Goal: Transaction & Acquisition: Book appointment/travel/reservation

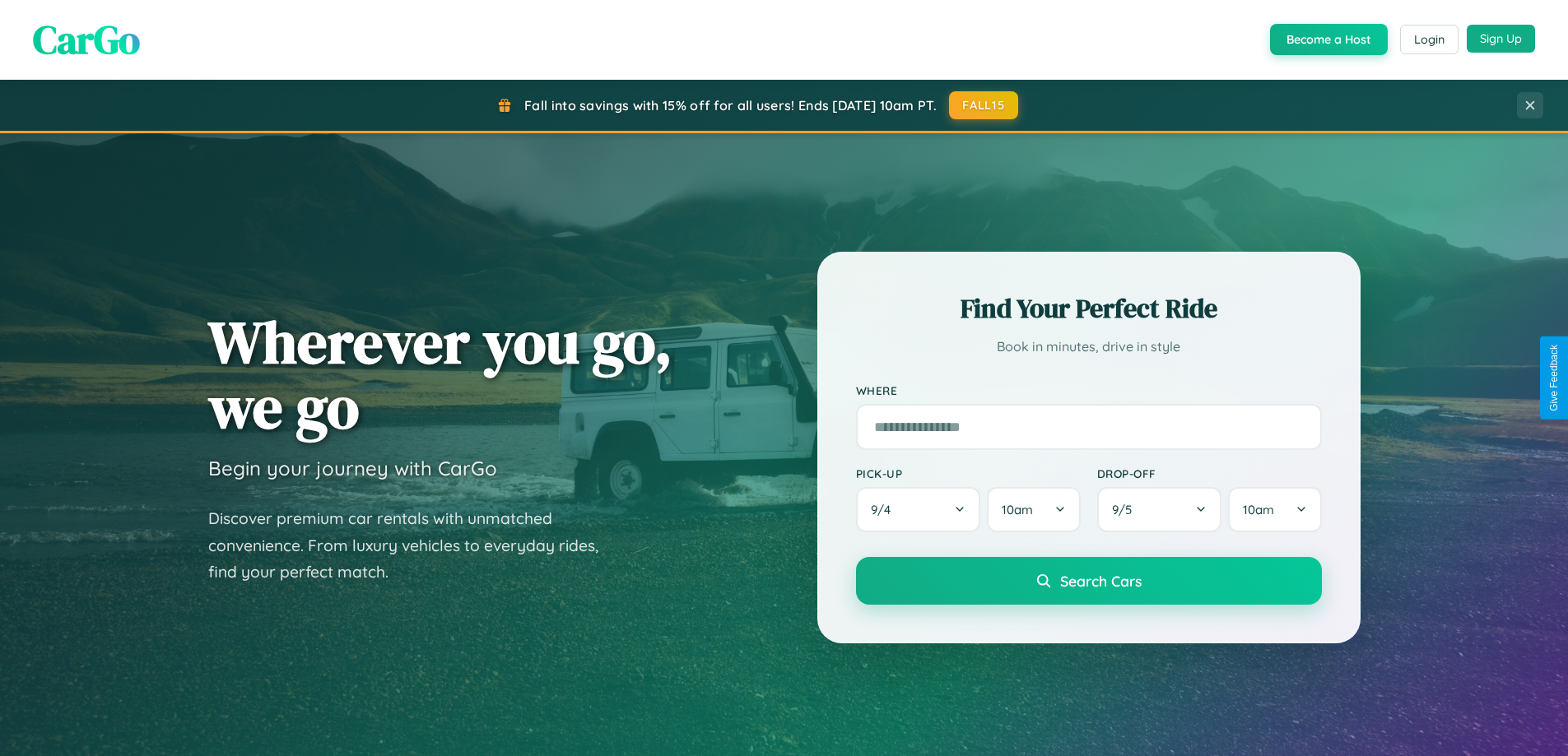
click at [1500, 38] on button "Sign Up" at bounding box center [1500, 38] width 69 height 28
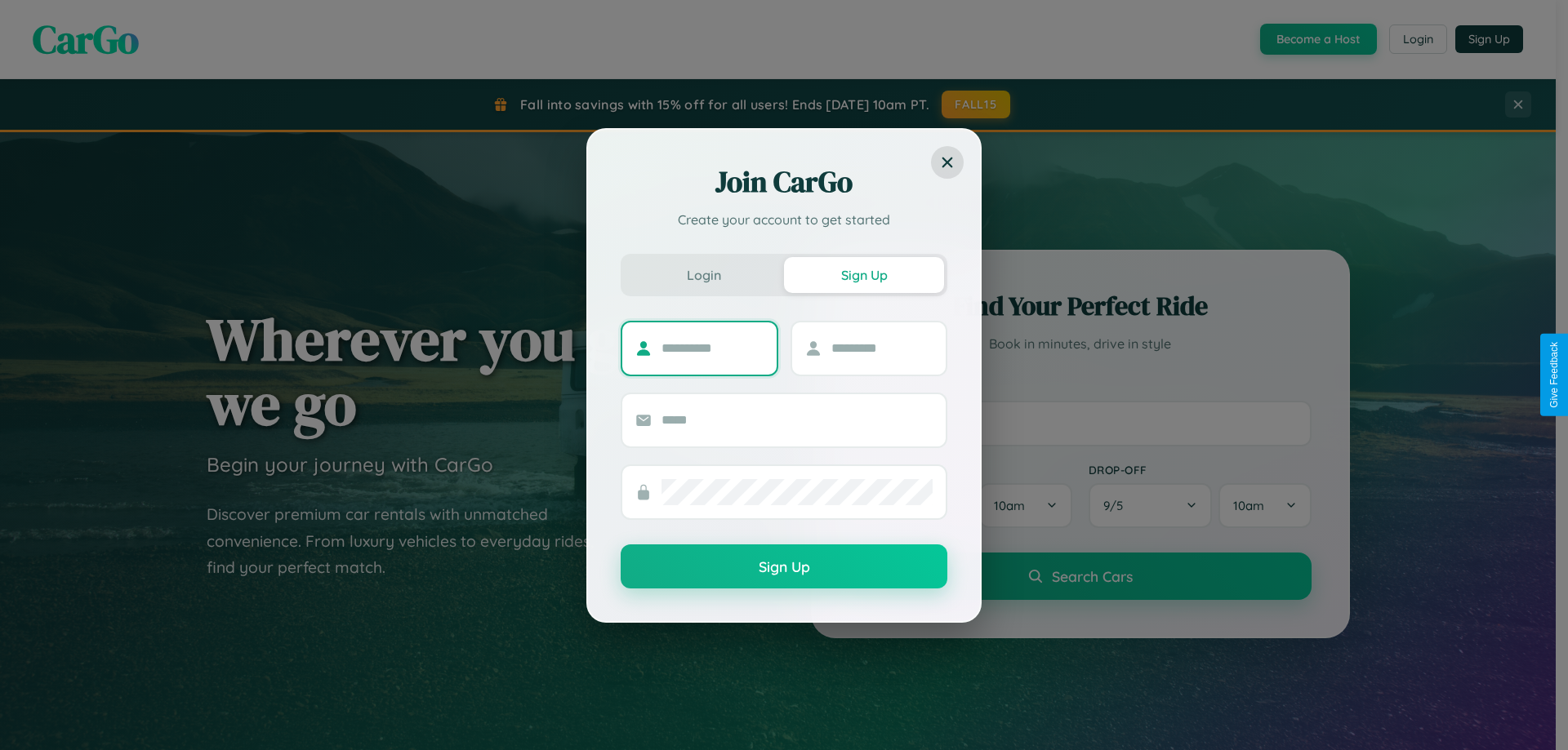
click at [712, 348] on input "text" at bounding box center [712, 349] width 102 height 26
type input "****"
click at [881, 348] on input "text" at bounding box center [883, 349] width 102 height 26
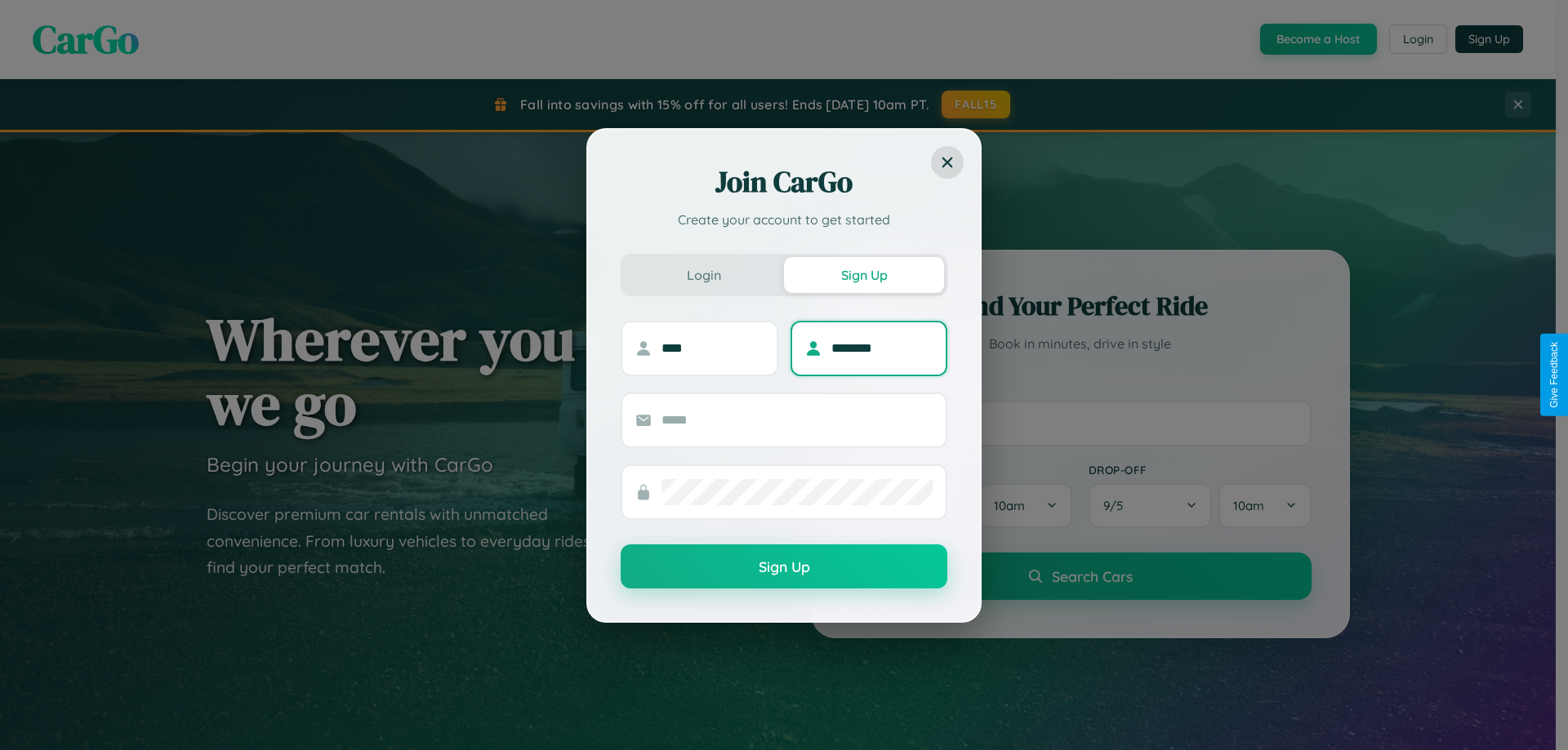
type input "********"
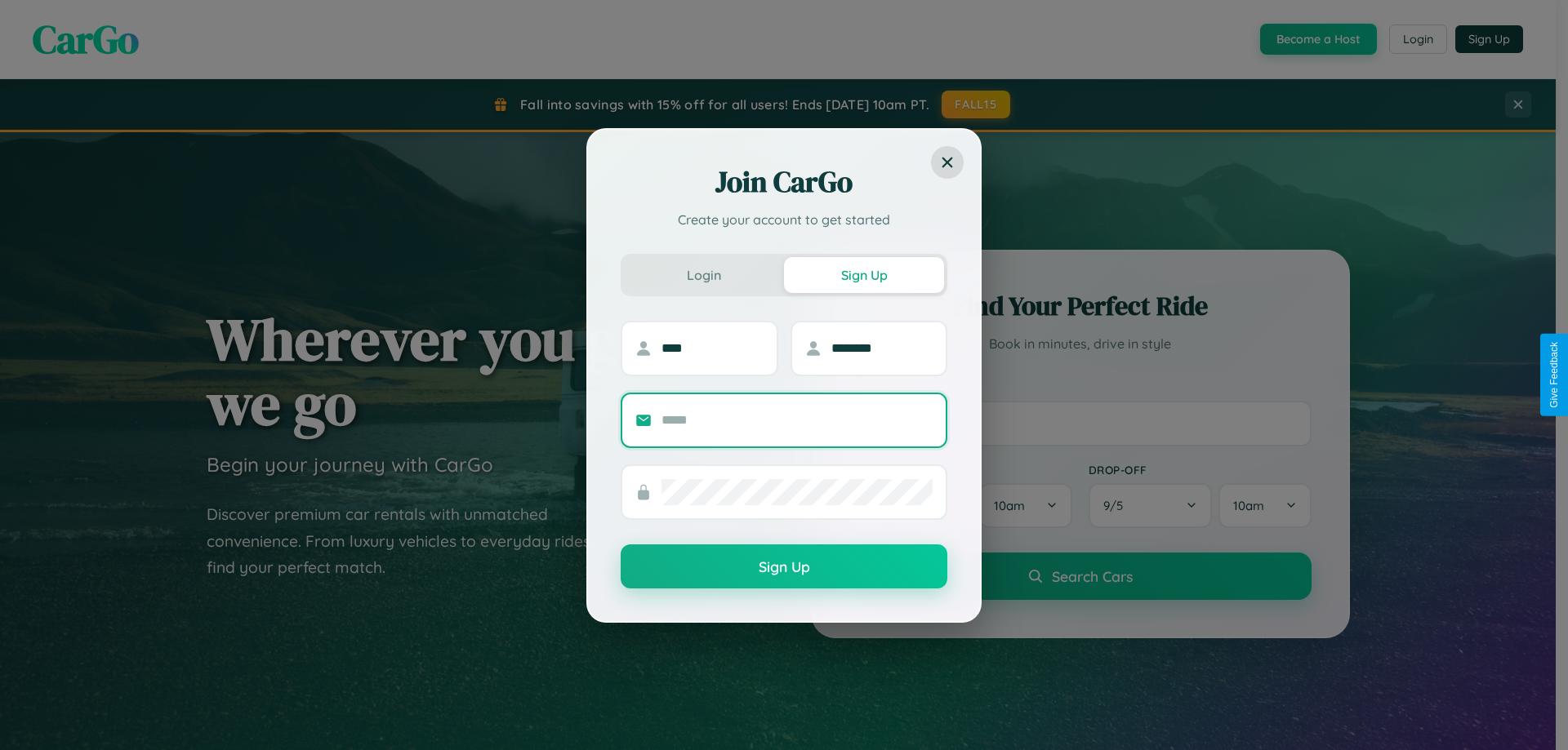
click at [797, 419] on input "text" at bounding box center [796, 421] width 271 height 26
type input "**********"
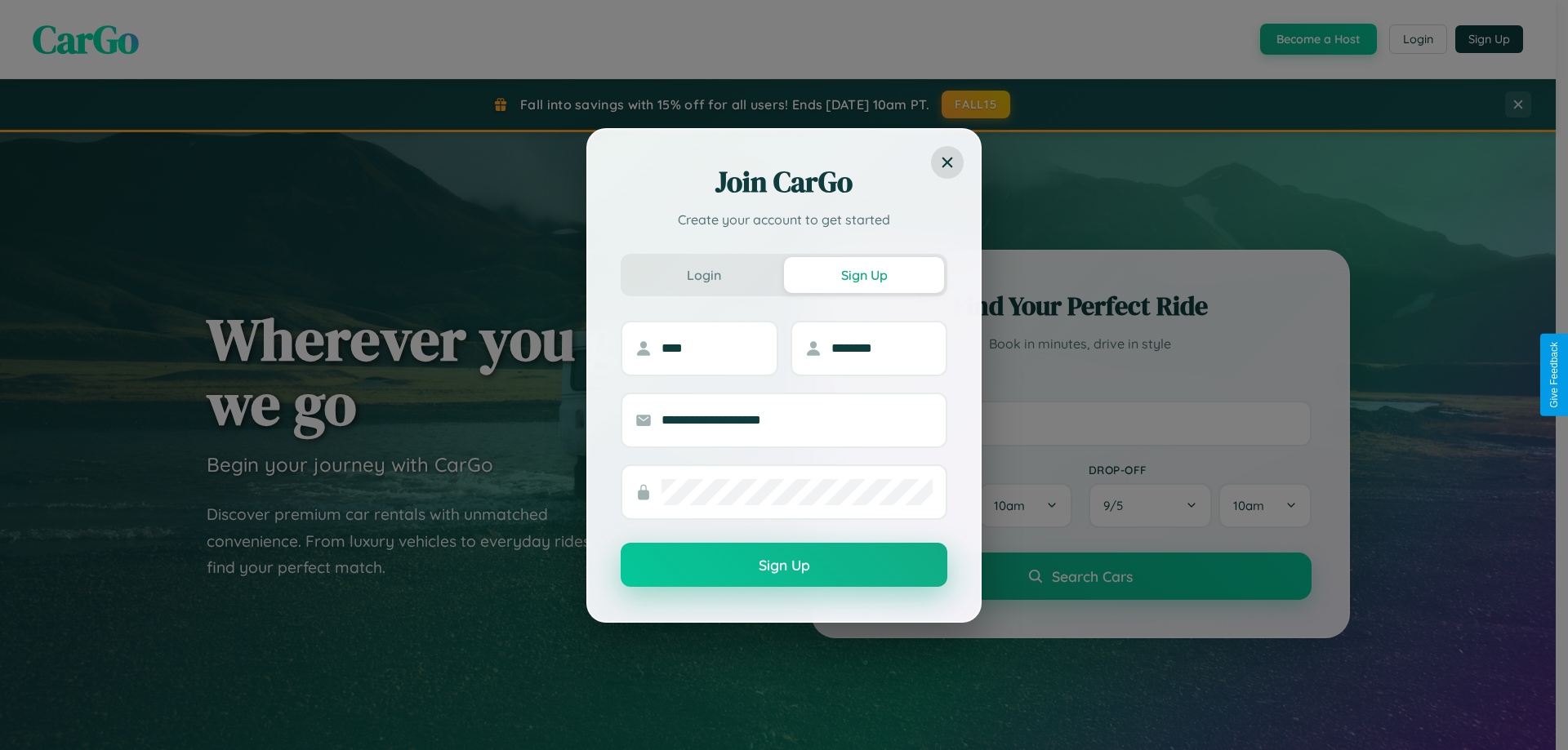
click at [784, 566] on button "Sign Up" at bounding box center [784, 565] width 327 height 44
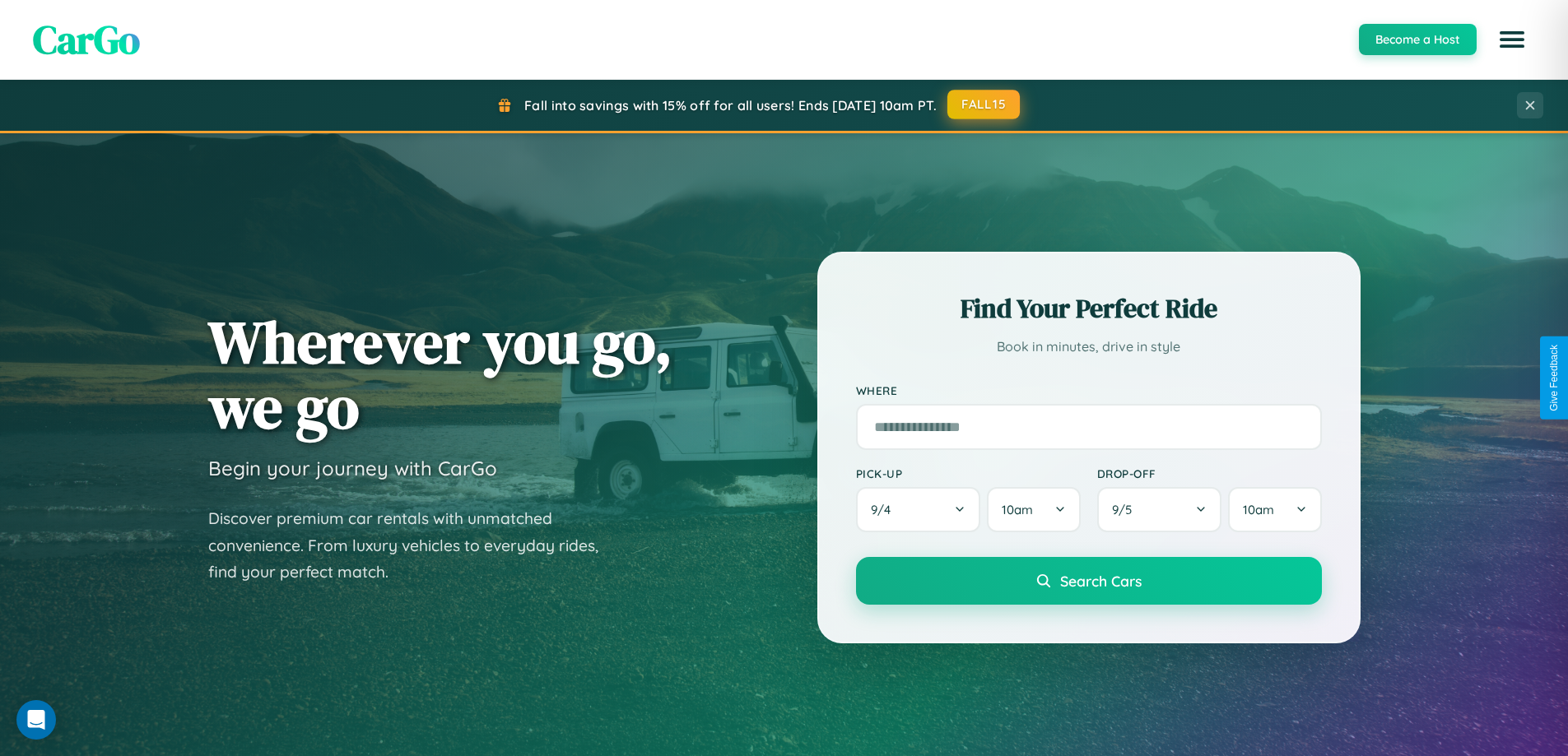
click at [984, 104] on button "FALL15" at bounding box center [983, 104] width 72 height 29
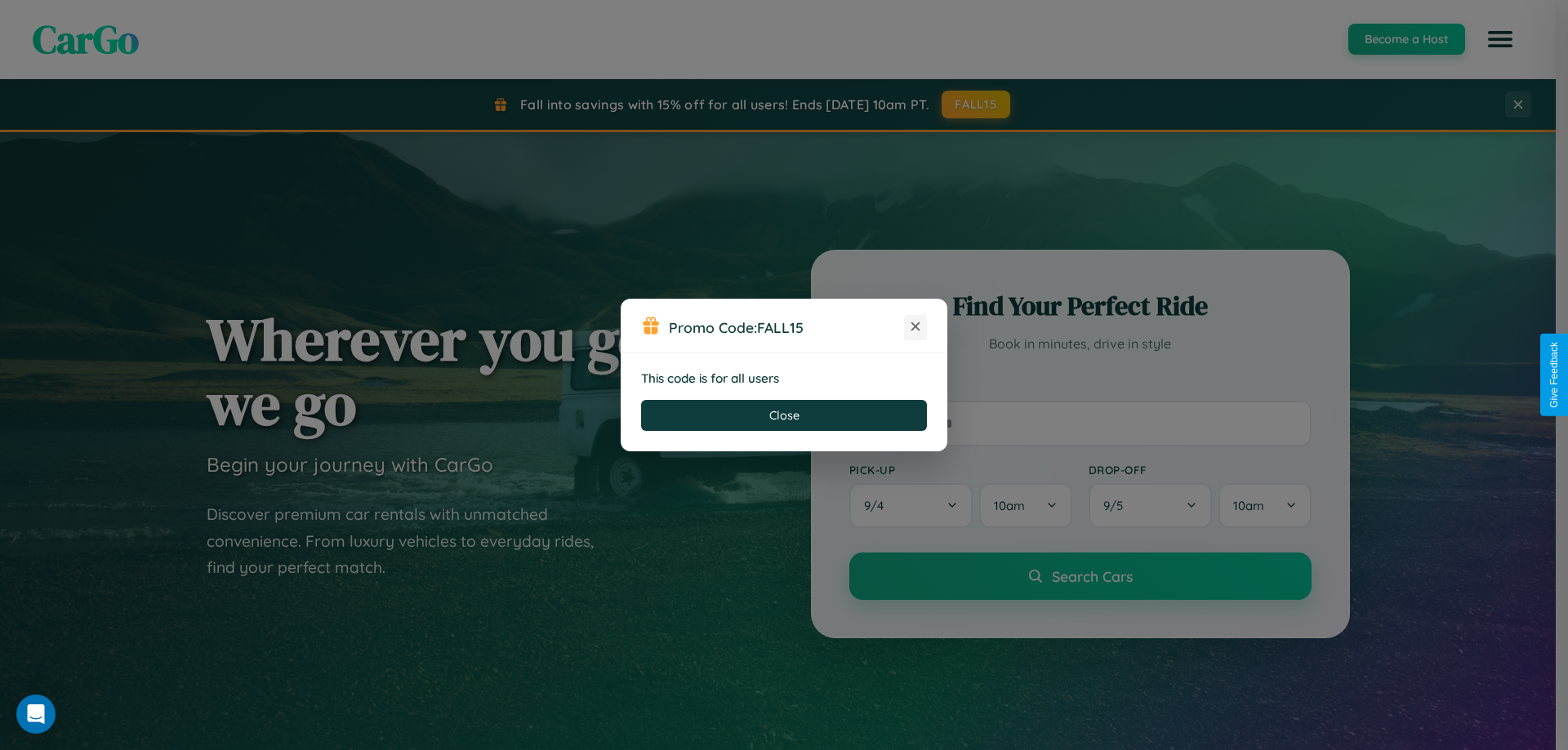
click at [916, 327] on icon at bounding box center [916, 326] width 16 height 16
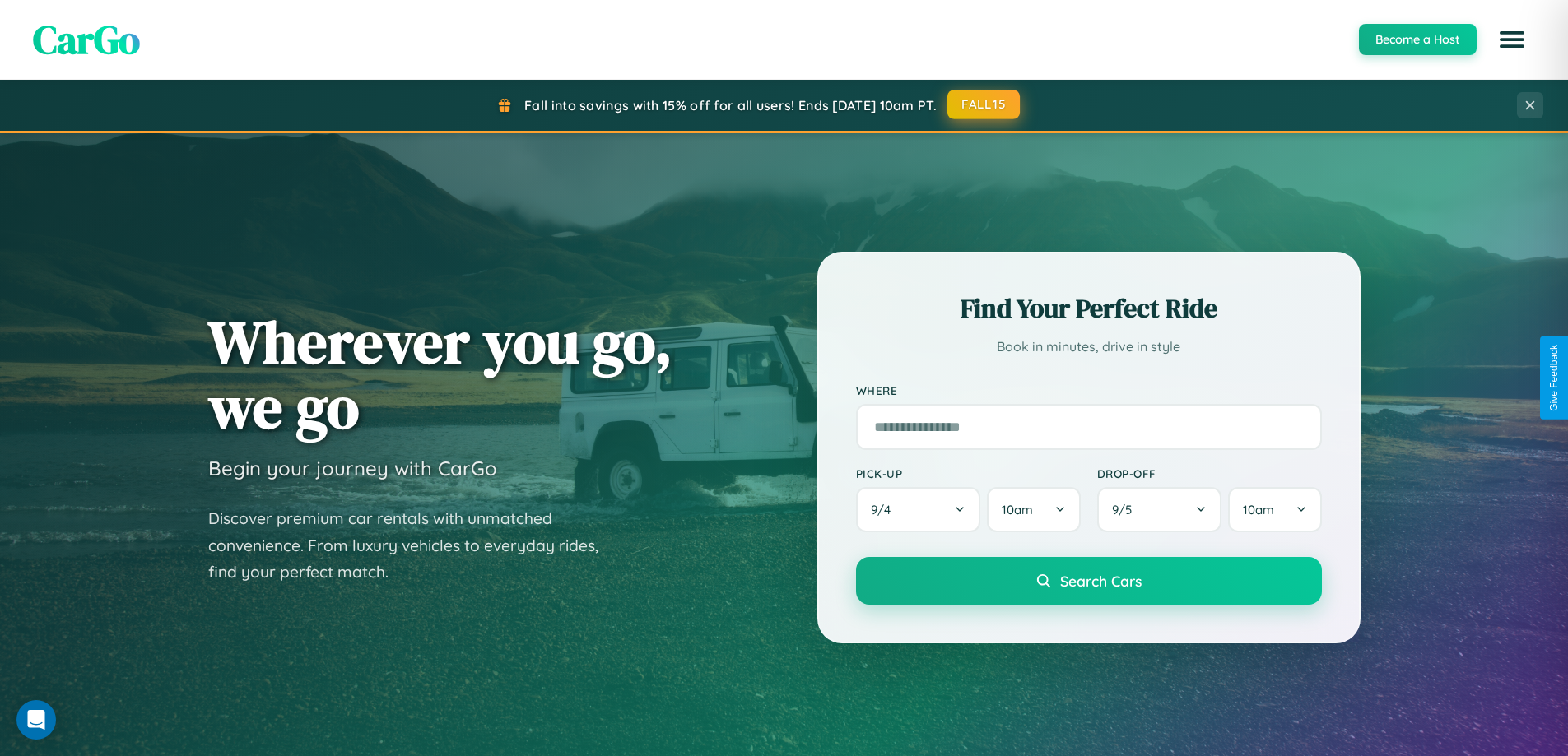
click at [984, 104] on button "FALL15" at bounding box center [983, 104] width 72 height 29
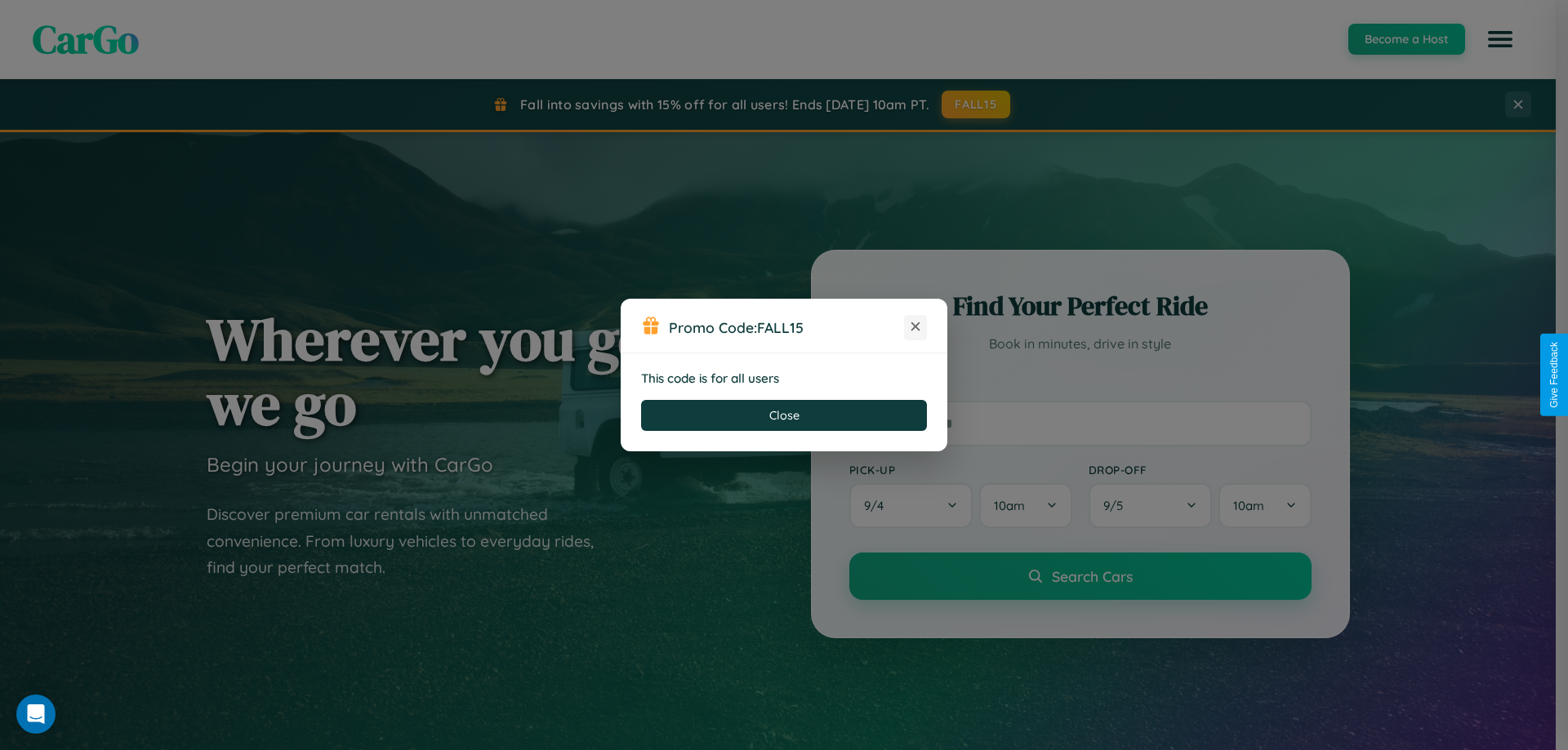
click at [916, 327] on icon at bounding box center [916, 326] width 16 height 16
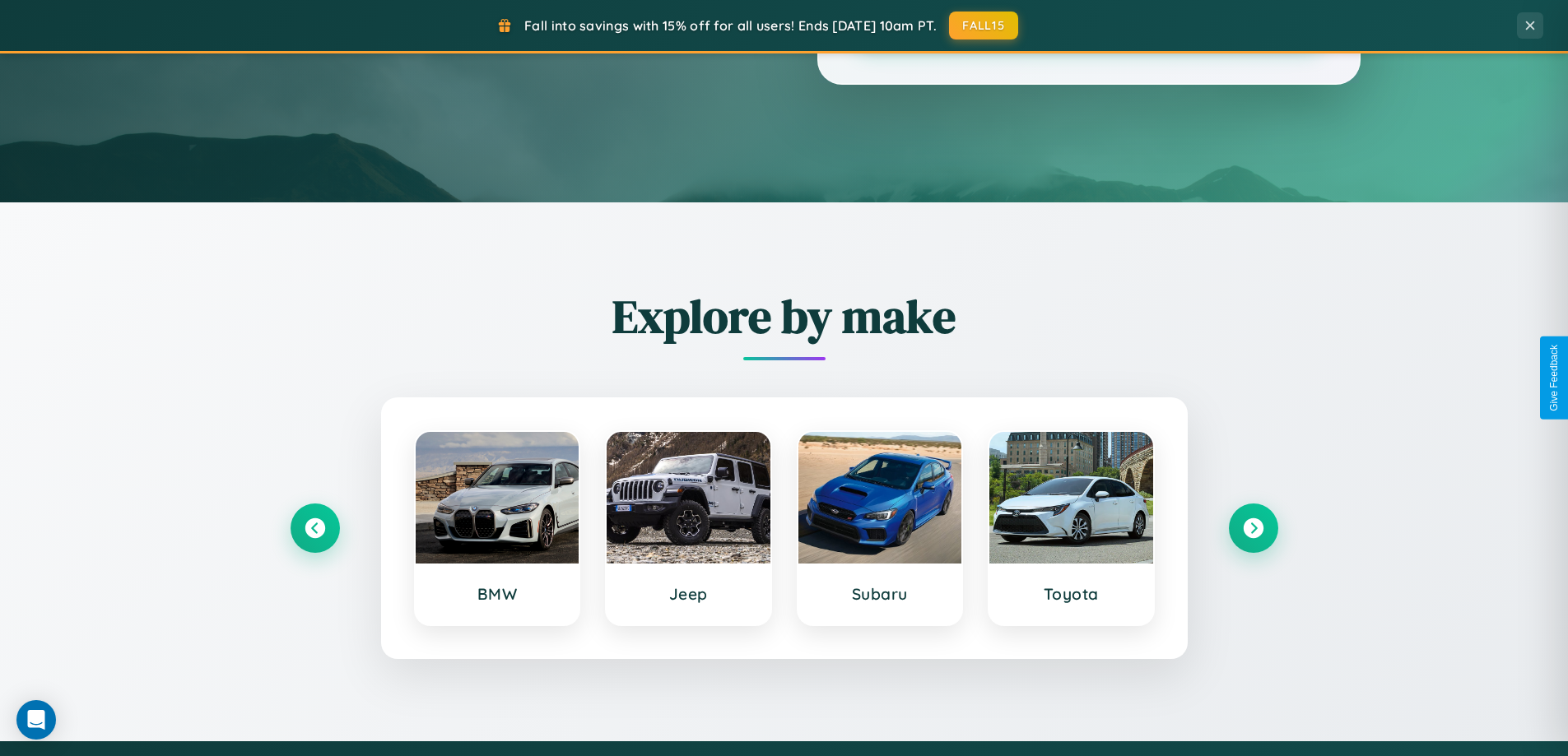
scroll to position [709, 0]
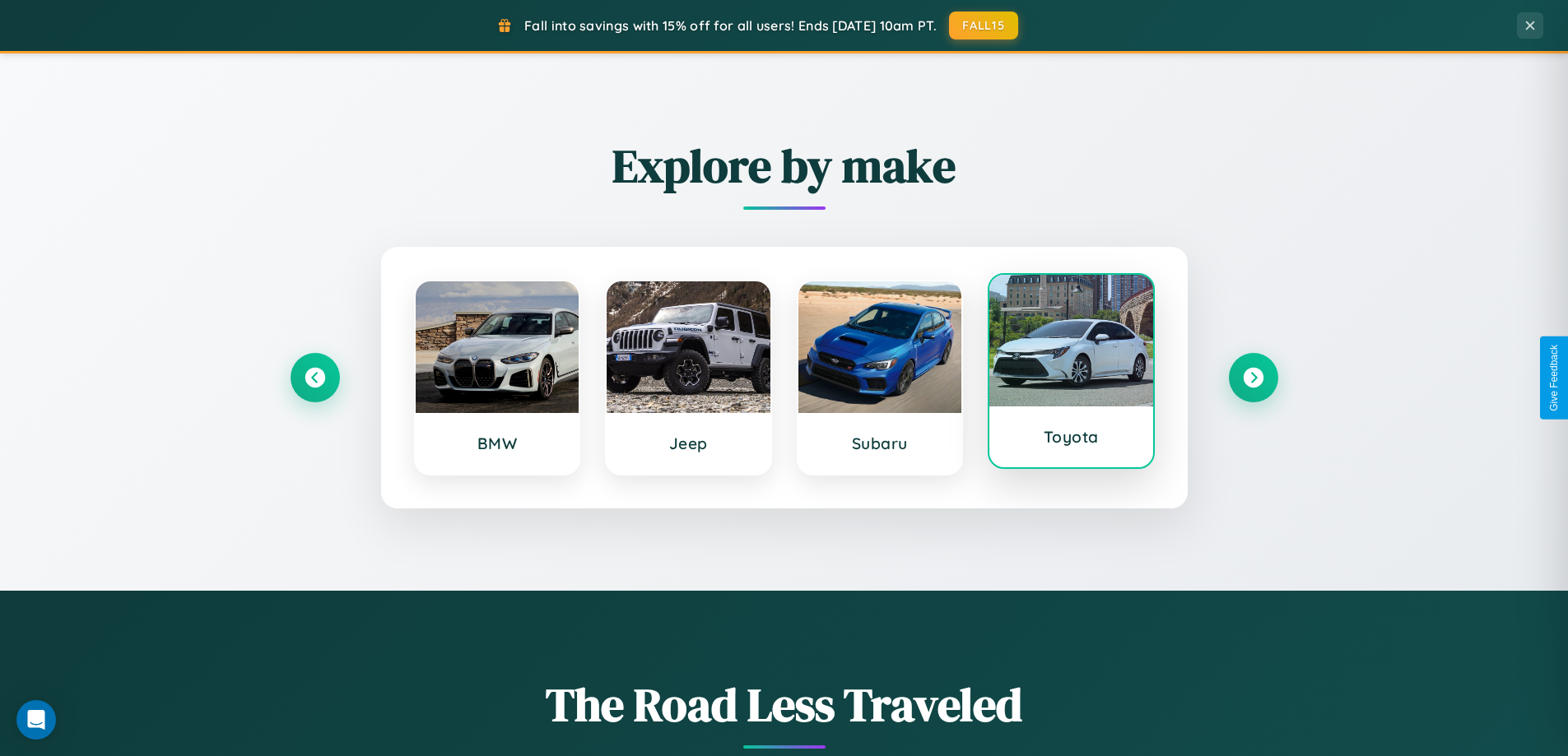
click at [1071, 374] on div at bounding box center [1071, 341] width 164 height 132
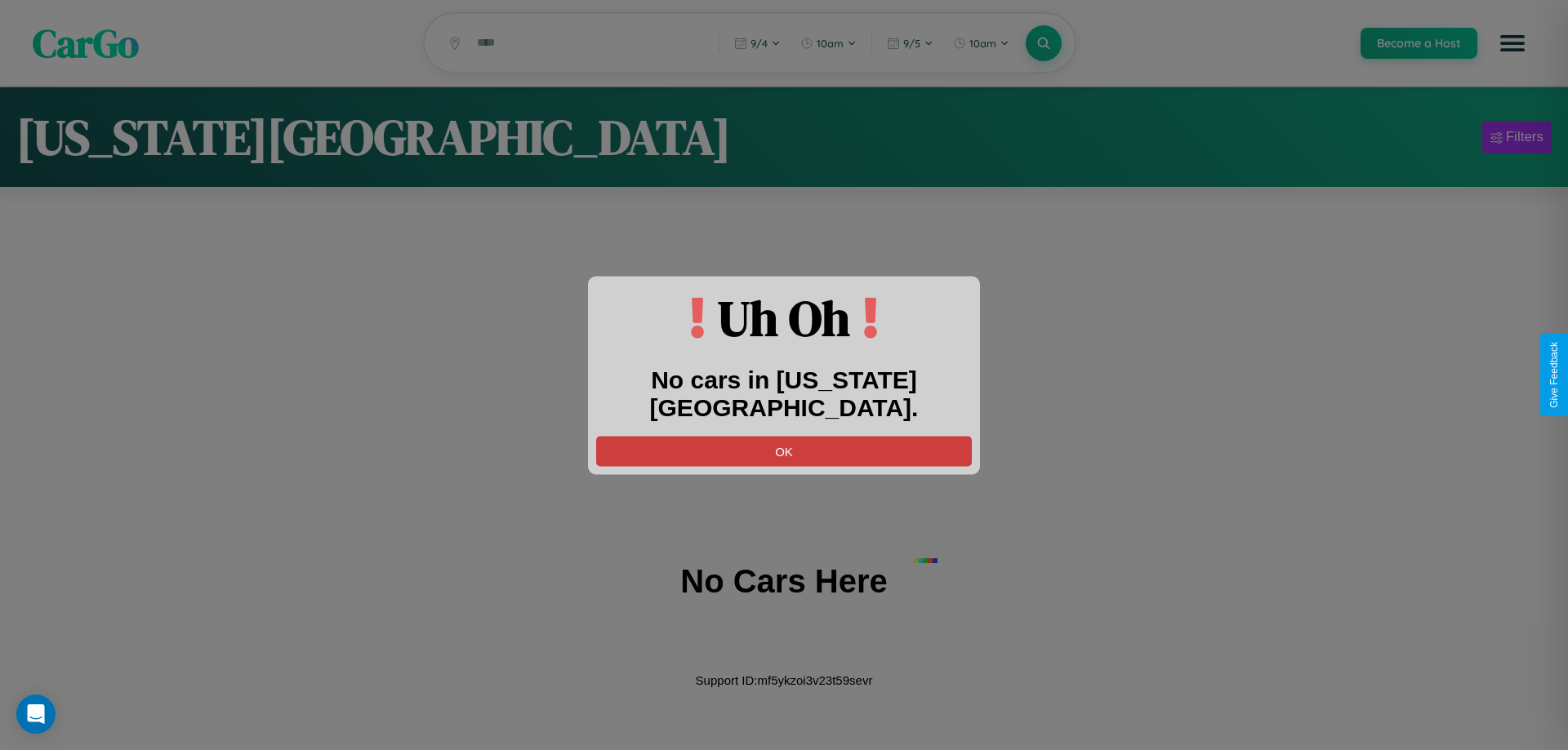
click at [784, 436] on button "OK" at bounding box center [783, 451] width 375 height 30
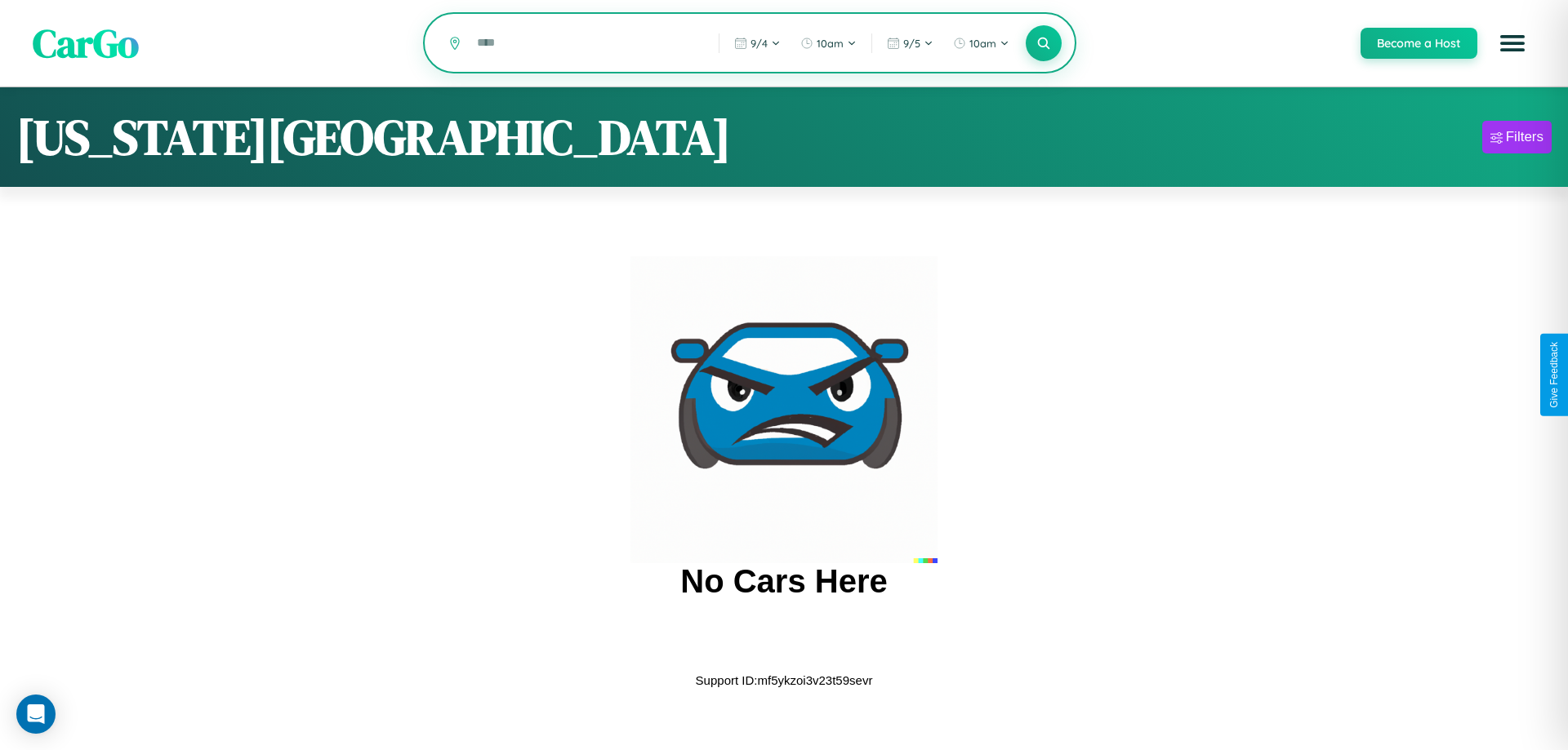
click at [585, 44] on input "text" at bounding box center [585, 42] width 234 height 28
type input "*"
type input "******"
click at [1043, 43] on icon at bounding box center [1044, 43] width 16 height 16
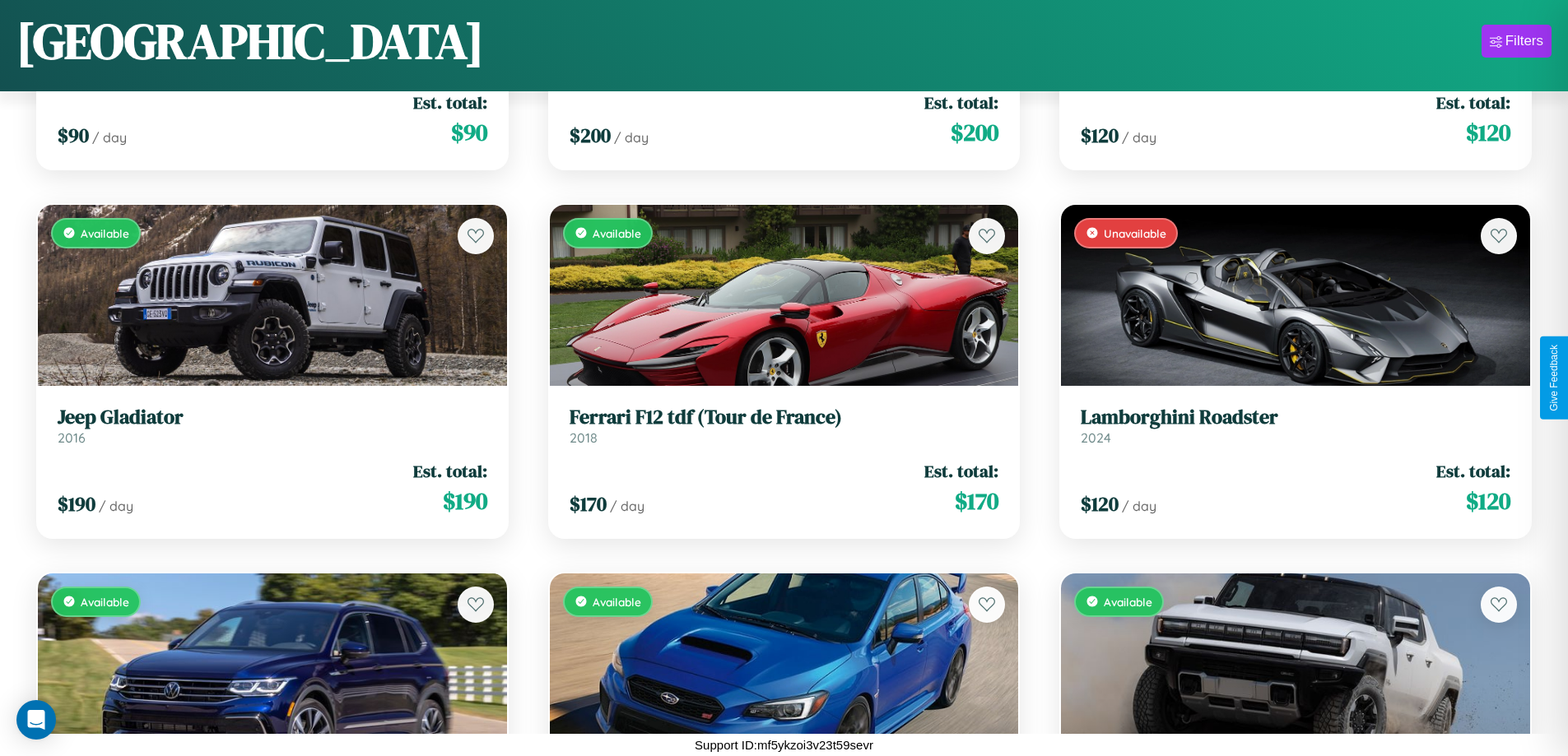
scroll to position [2811, 0]
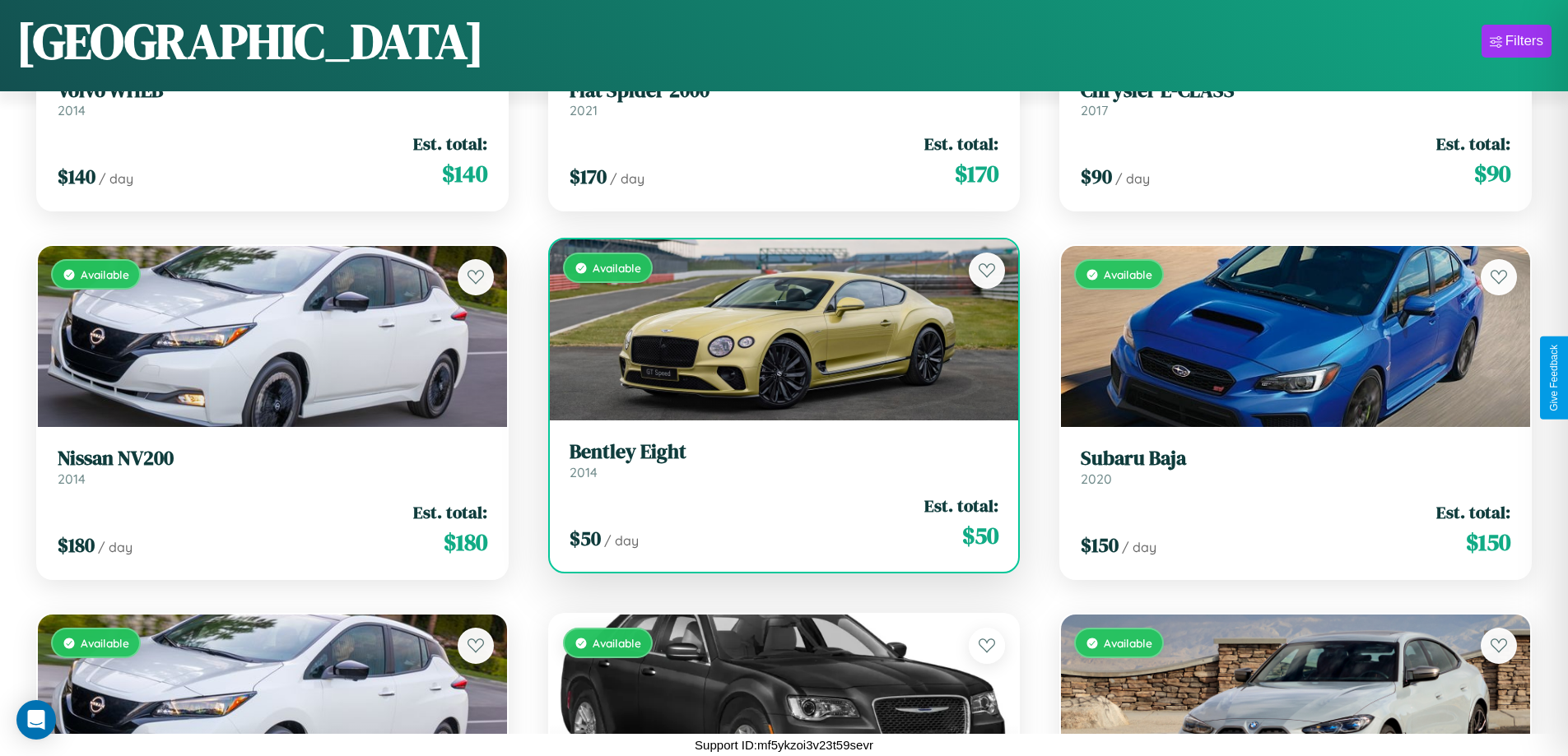
click at [777, 522] on div "$ 50 / day Est. total: $ 50" at bounding box center [784, 523] width 430 height 59
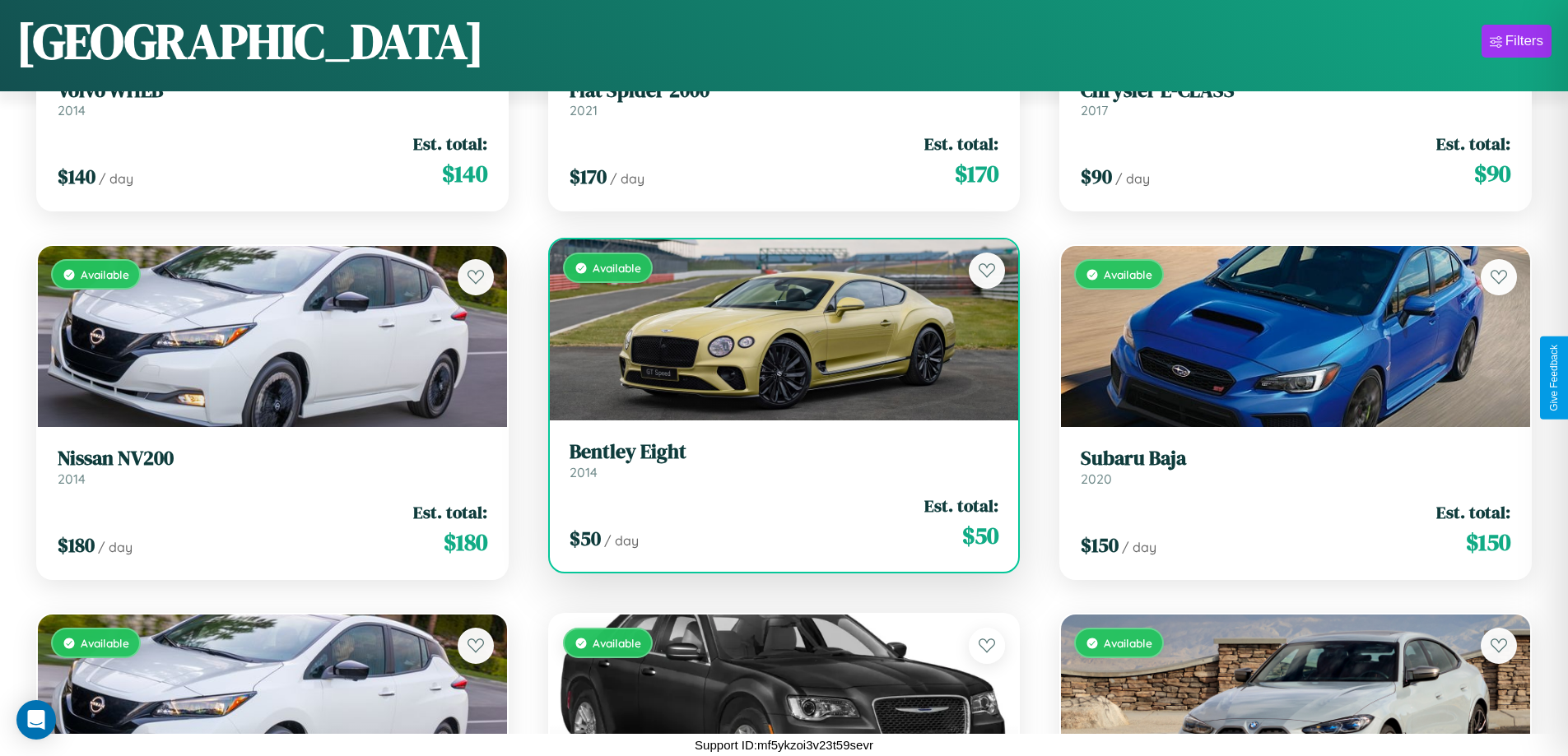
click at [777, 522] on div "$ 50 / day Est. total: $ 50" at bounding box center [784, 523] width 430 height 59
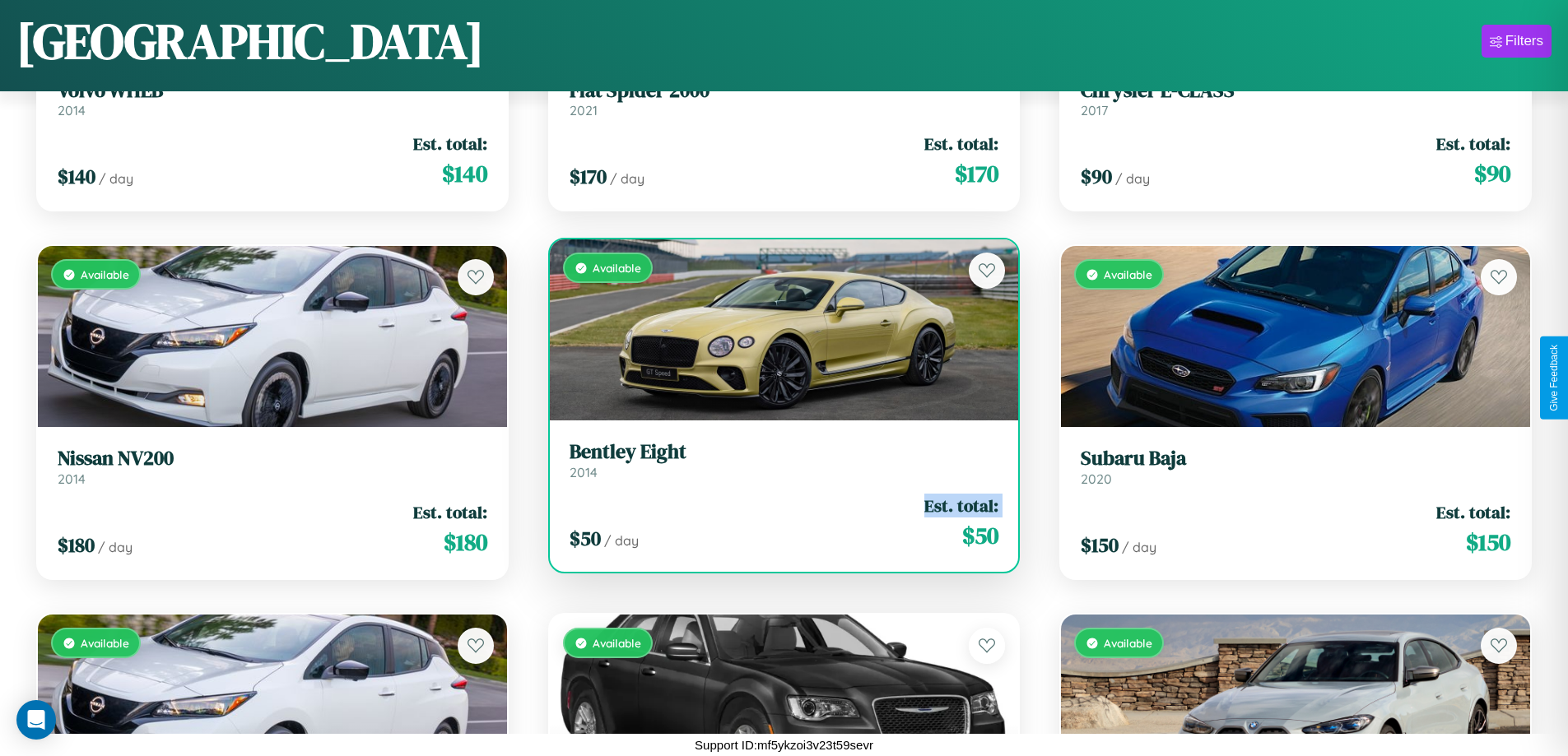
click at [777, 522] on div "$ 50 / day Est. total: $ 50" at bounding box center [784, 523] width 430 height 59
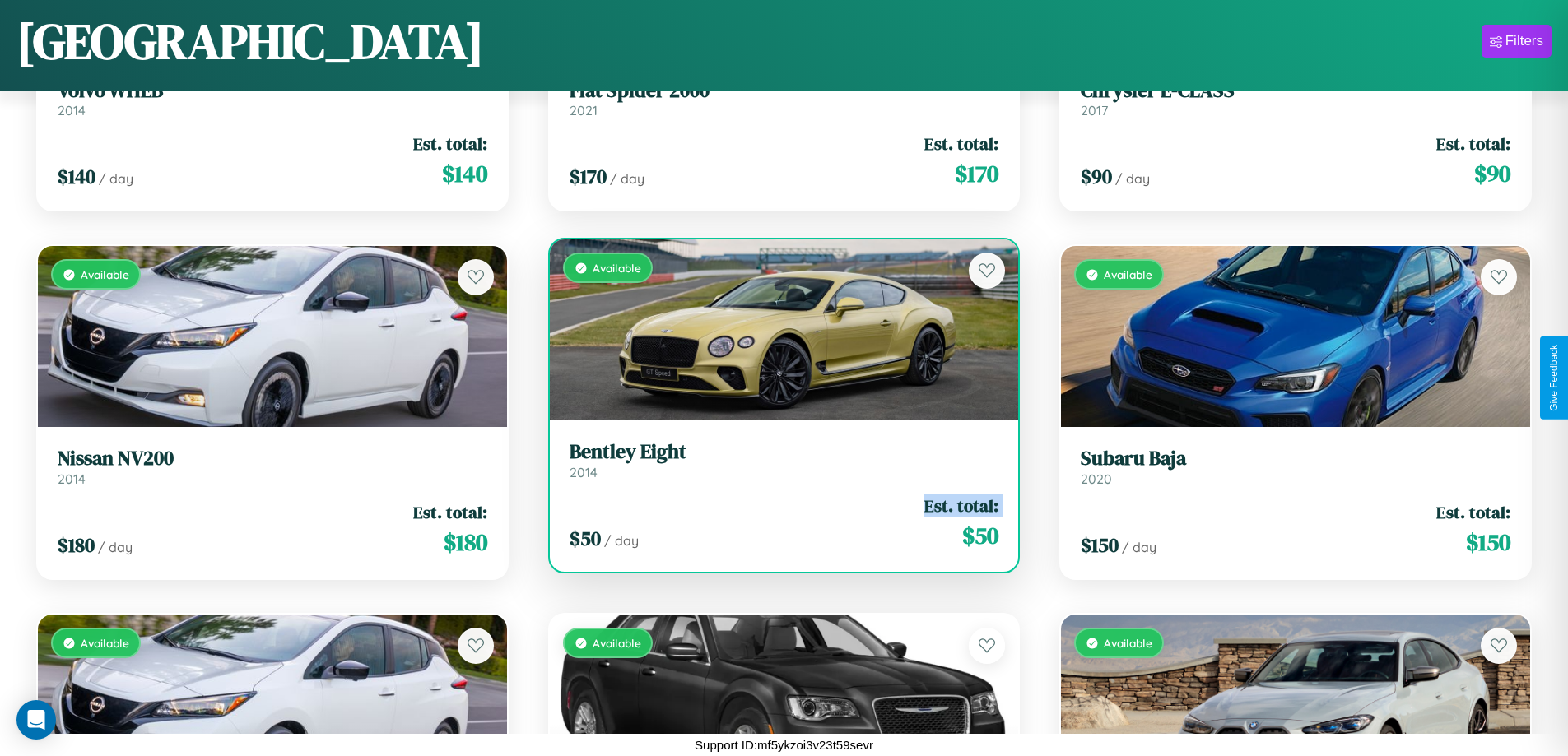
click at [777, 522] on div "$ 50 / day Est. total: $ 50" at bounding box center [784, 523] width 430 height 59
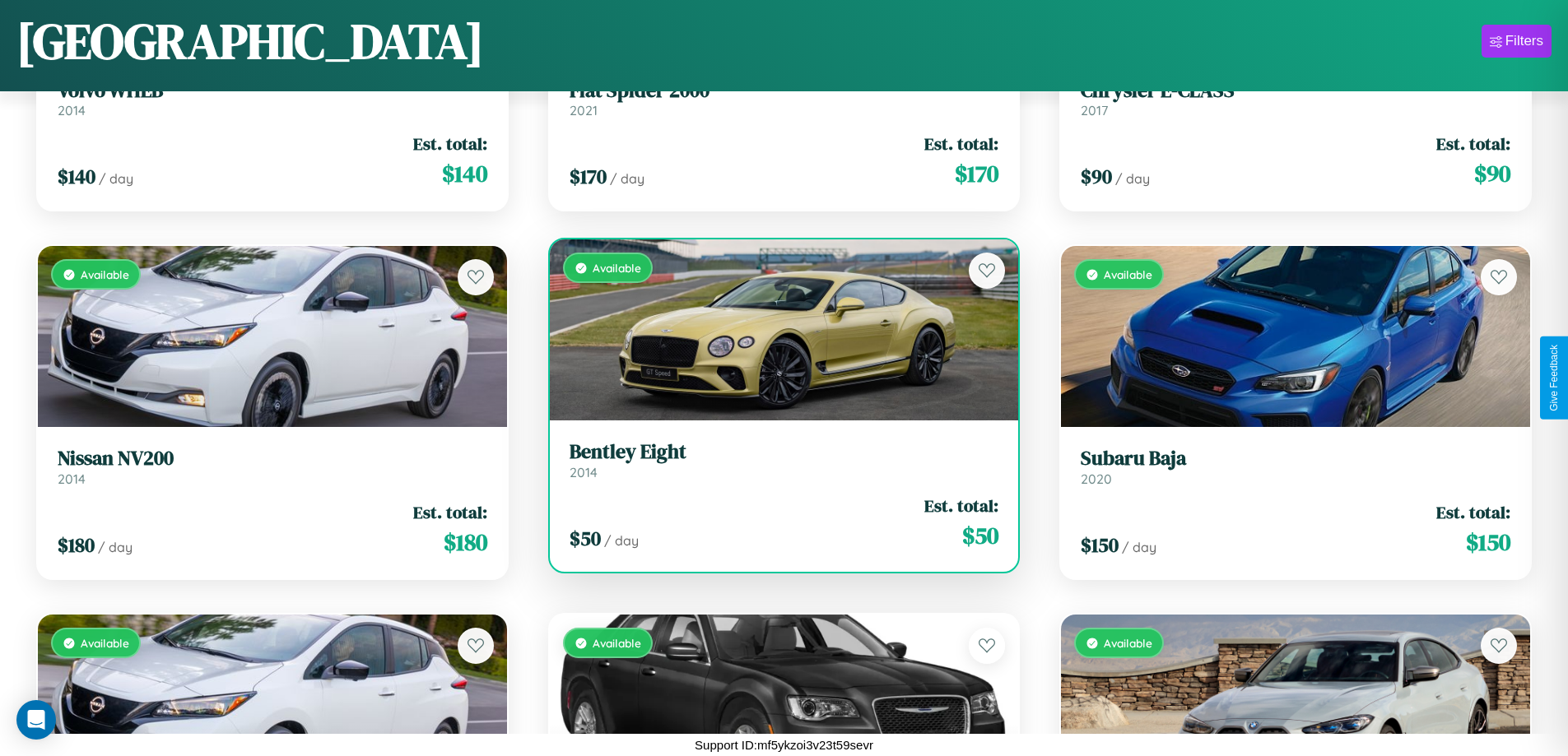
click at [777, 522] on div "$ 50 / day Est. total: $ 50" at bounding box center [784, 523] width 430 height 59
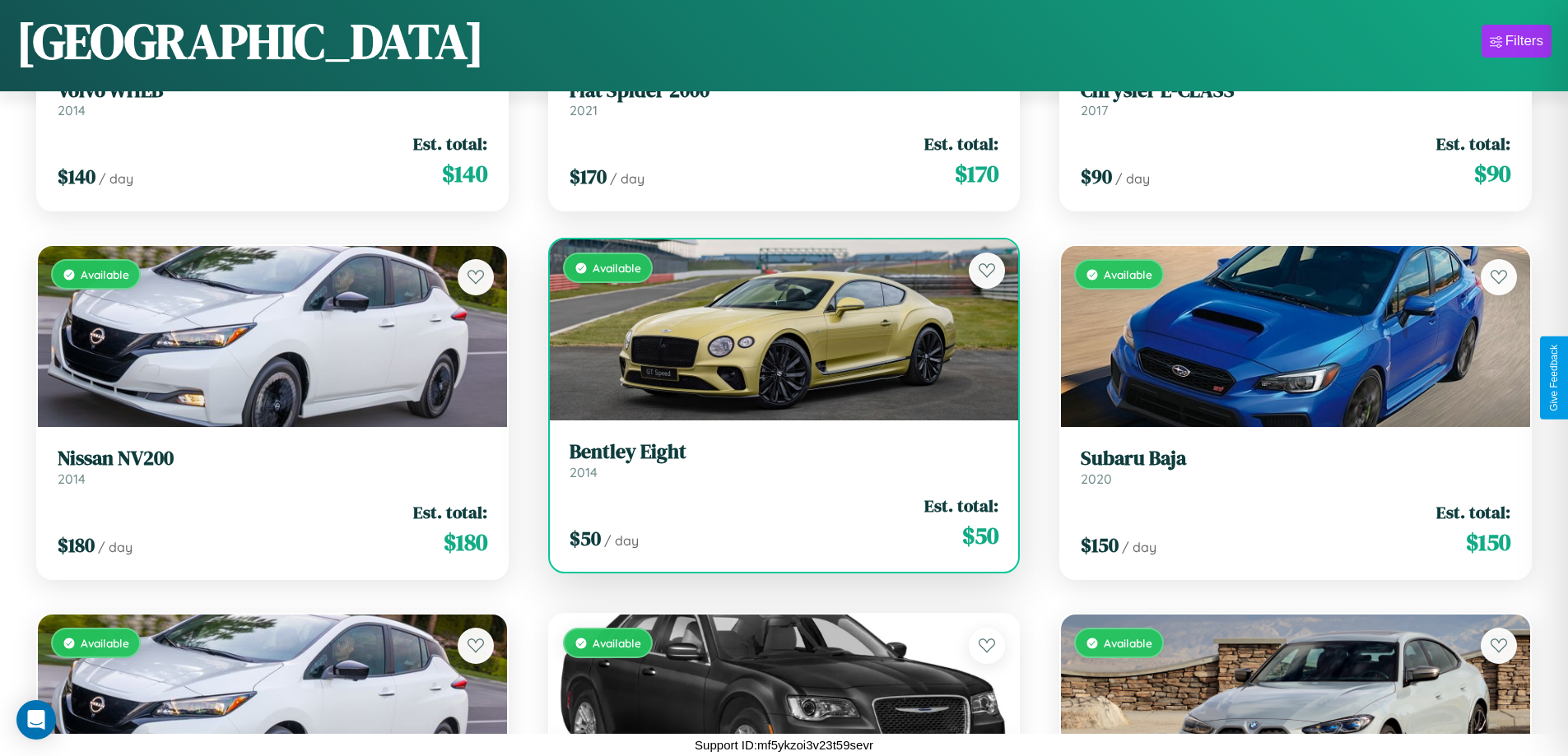
click at [777, 460] on h3 "Bentley Eight" at bounding box center [784, 452] width 430 height 24
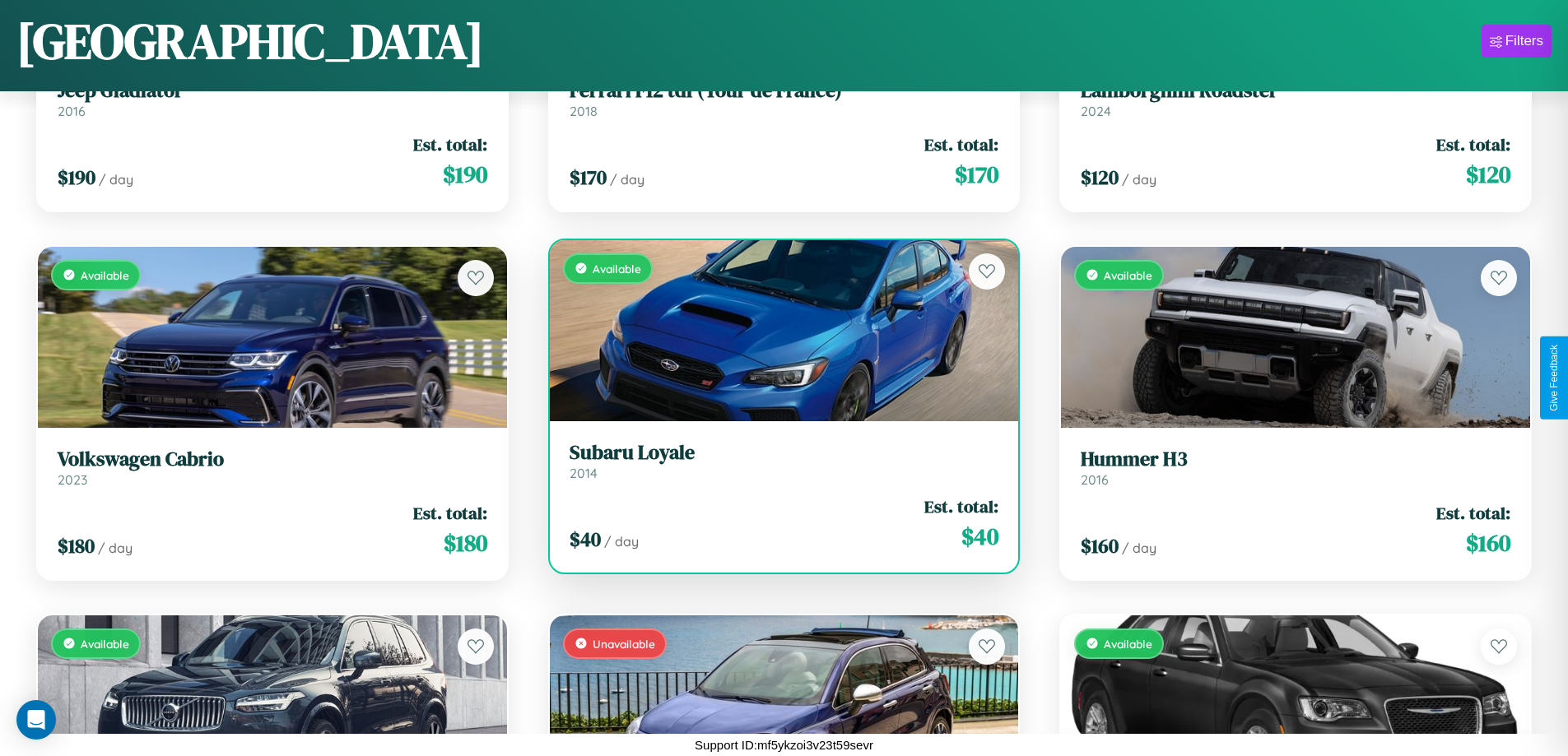
click at [777, 461] on h3 "Subaru Loyale" at bounding box center [784, 453] width 430 height 24
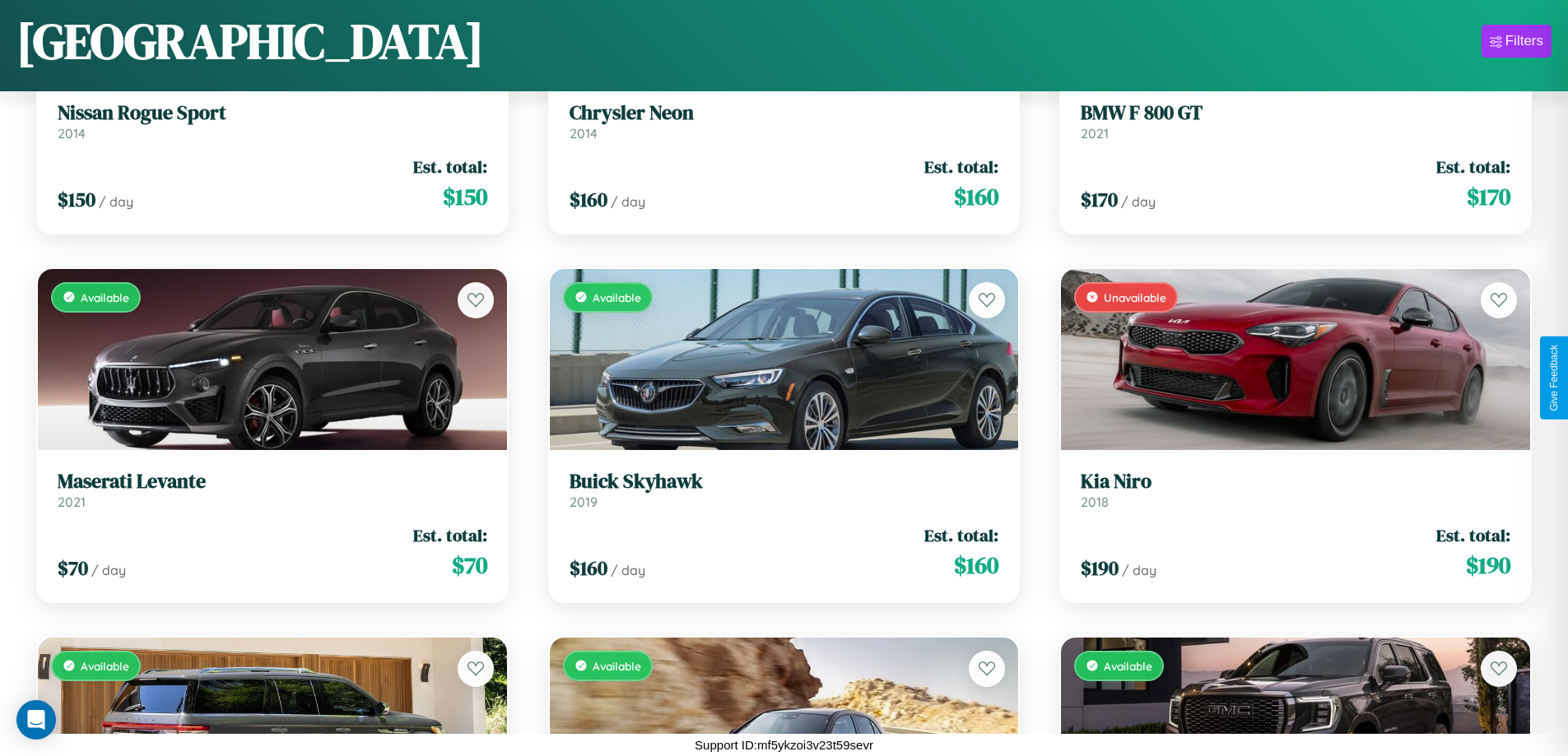
scroll to position [8336, 0]
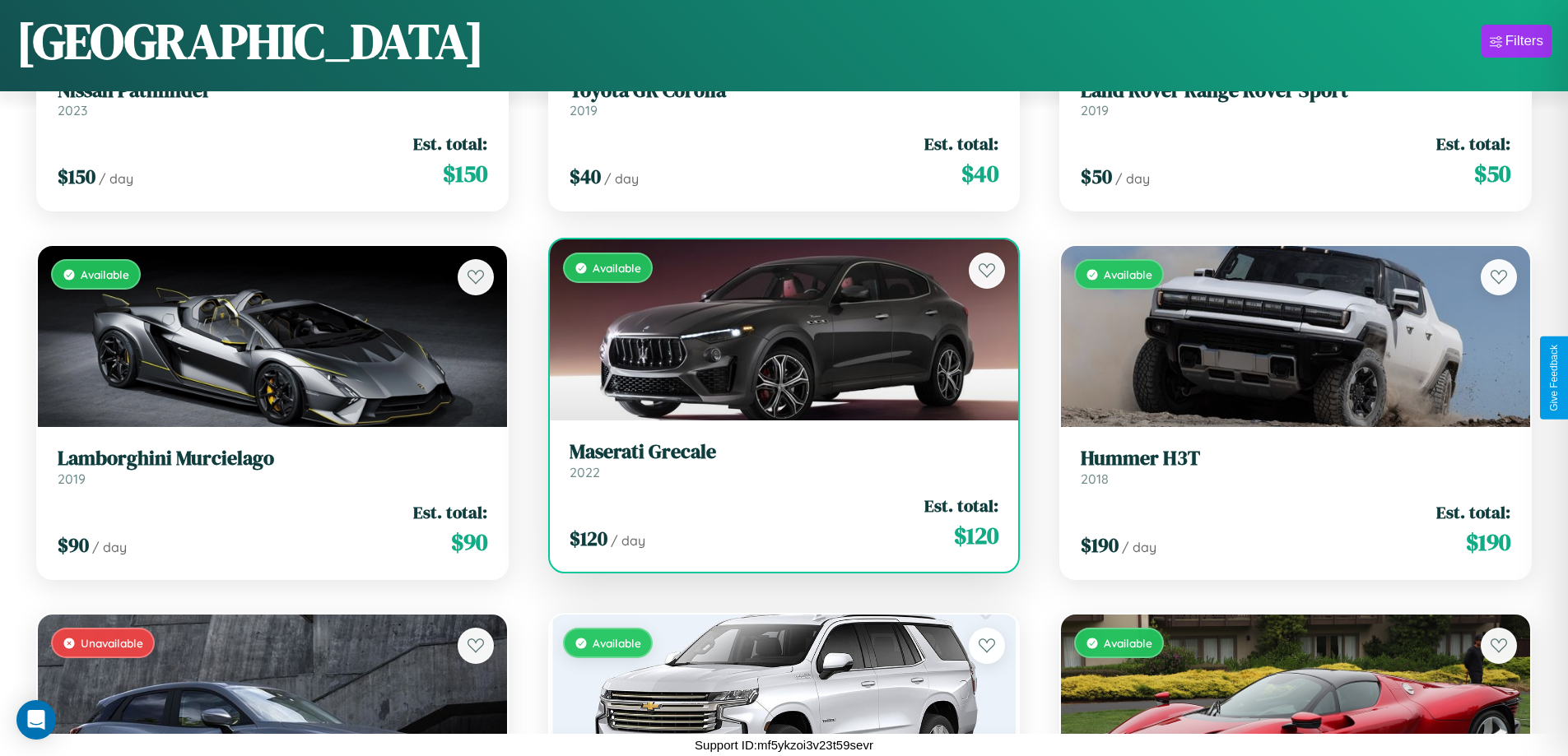
click at [777, 460] on h3 "Maserati Grecale" at bounding box center [784, 452] width 430 height 24
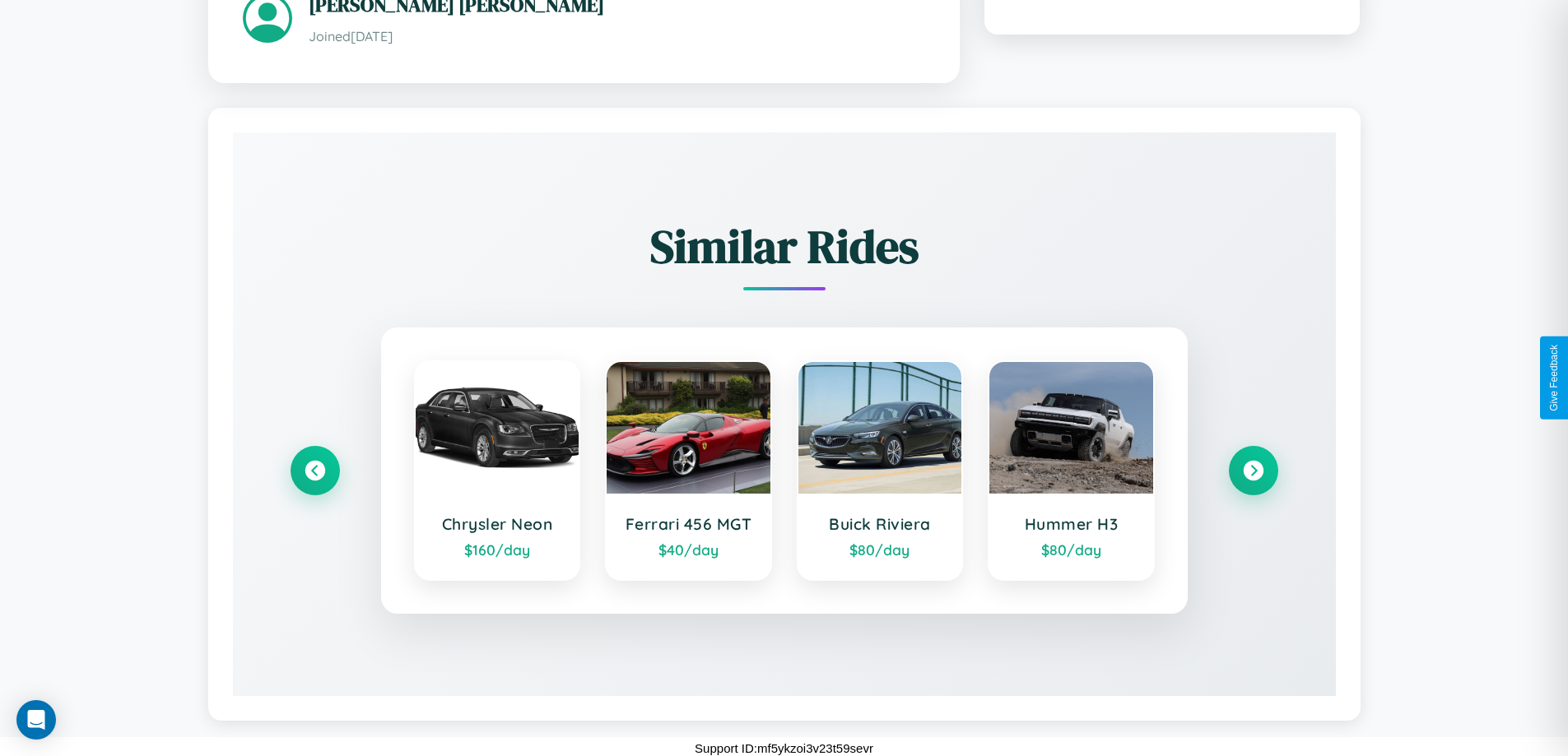
scroll to position [945, 0]
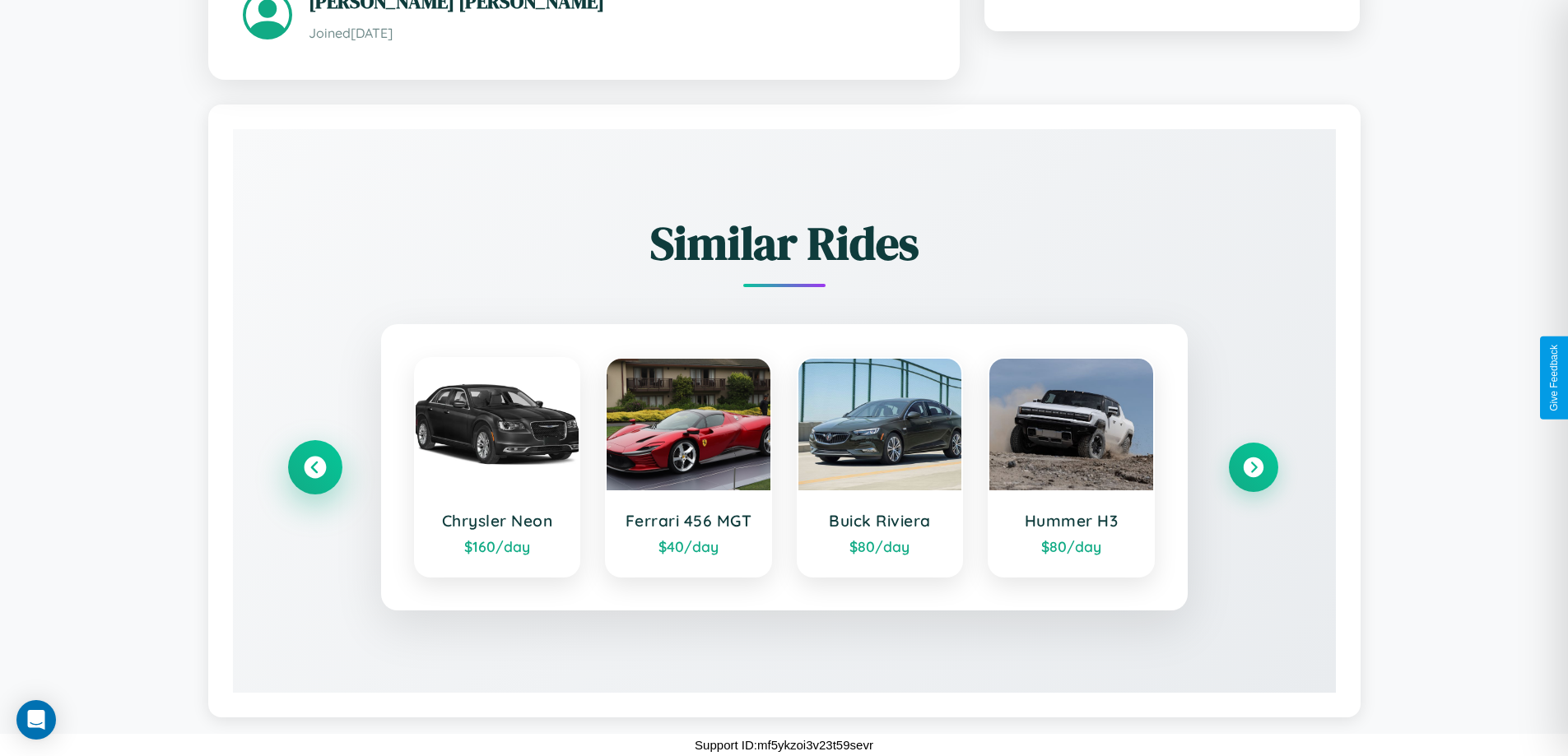
click at [314, 466] on icon at bounding box center [314, 466] width 22 height 22
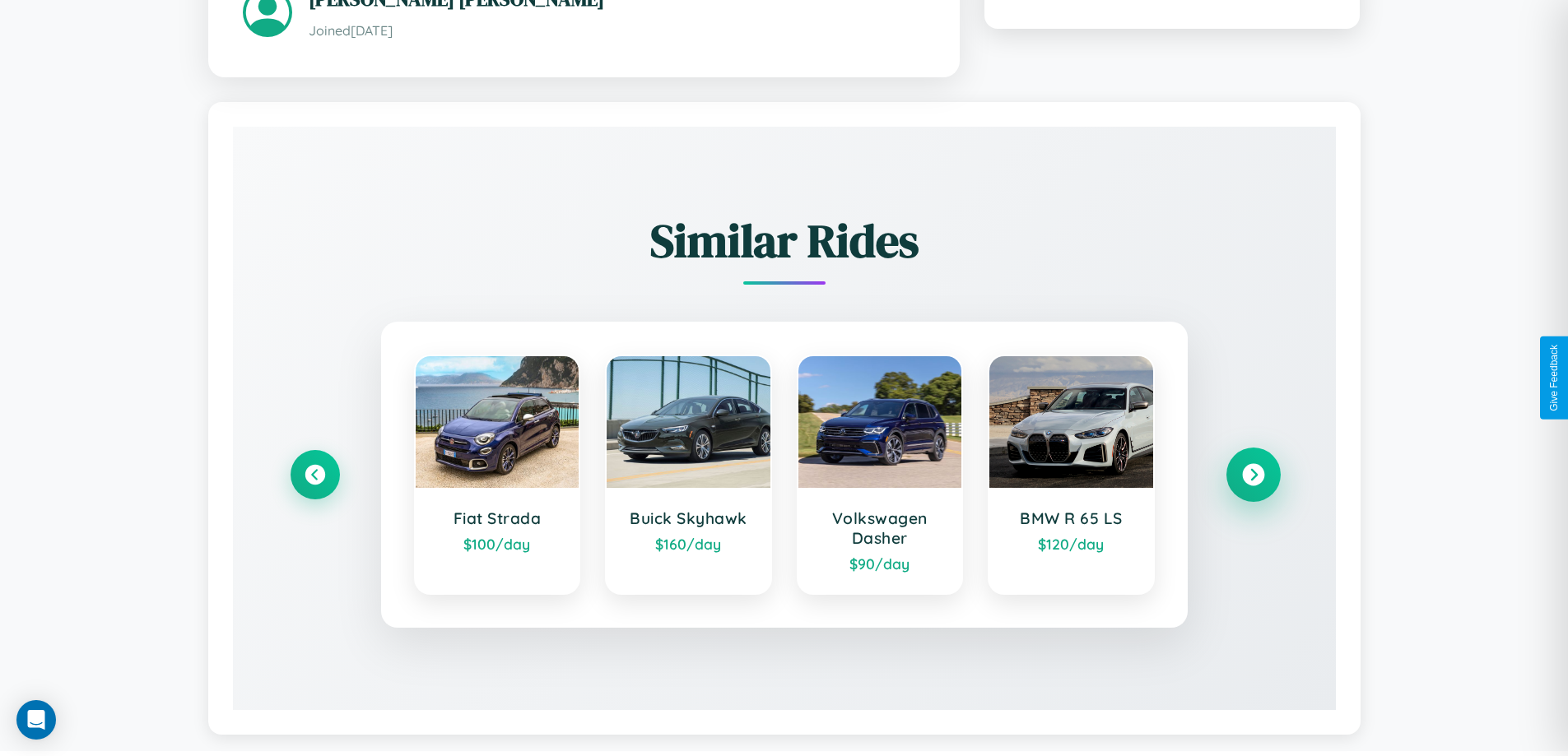
click at [1253, 477] on icon at bounding box center [1253, 474] width 22 height 22
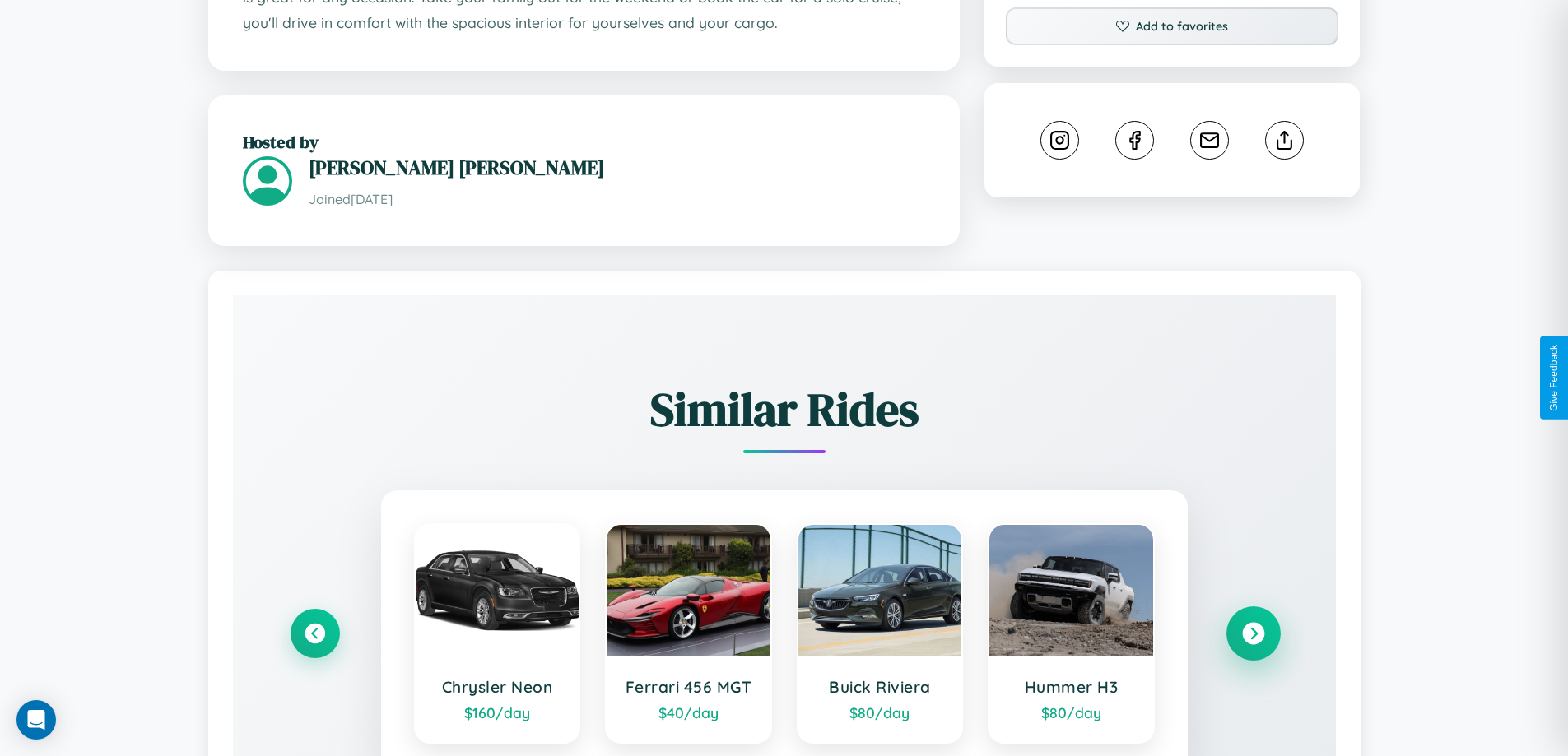
scroll to position [541, 0]
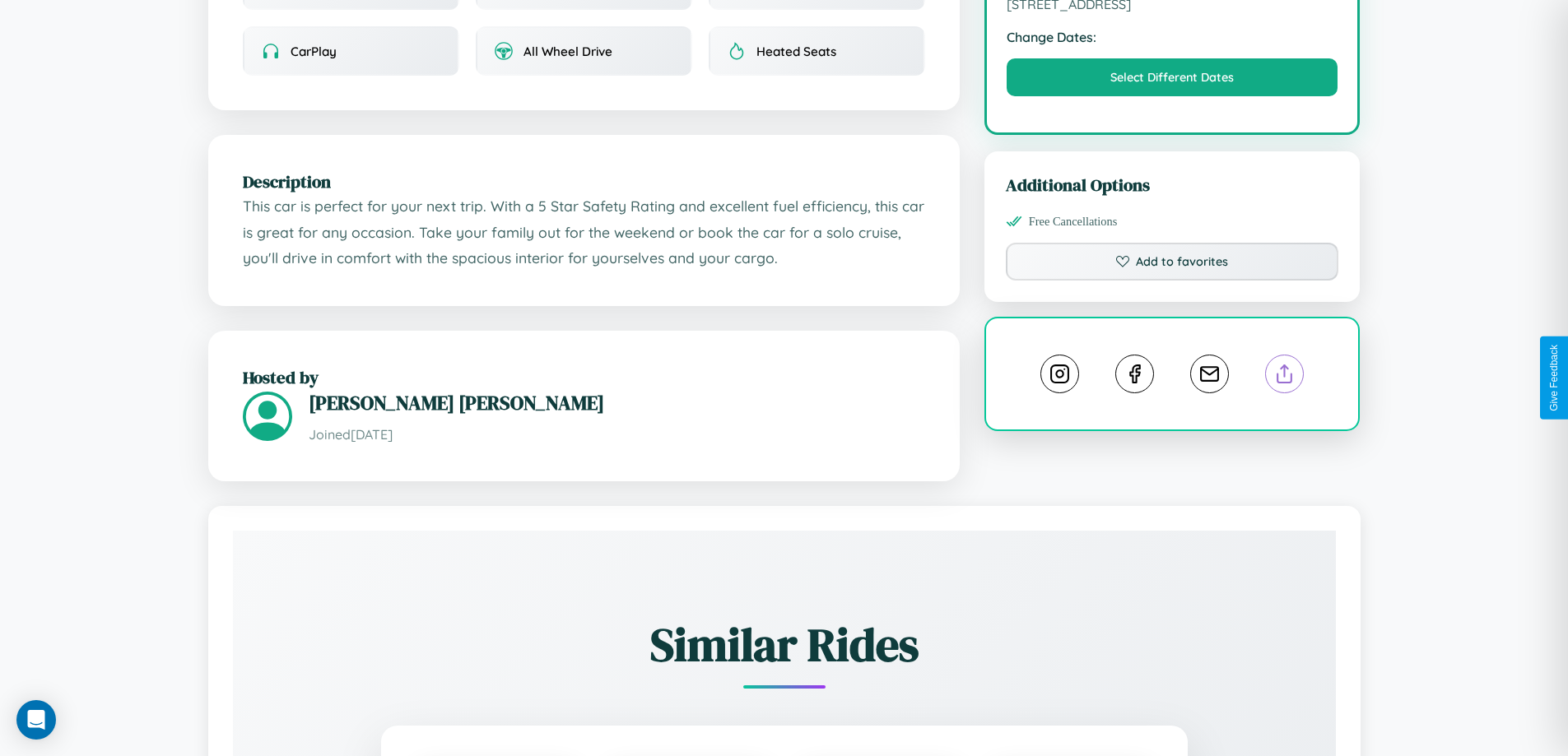
click at [1285, 377] on line at bounding box center [1285, 371] width 0 height 12
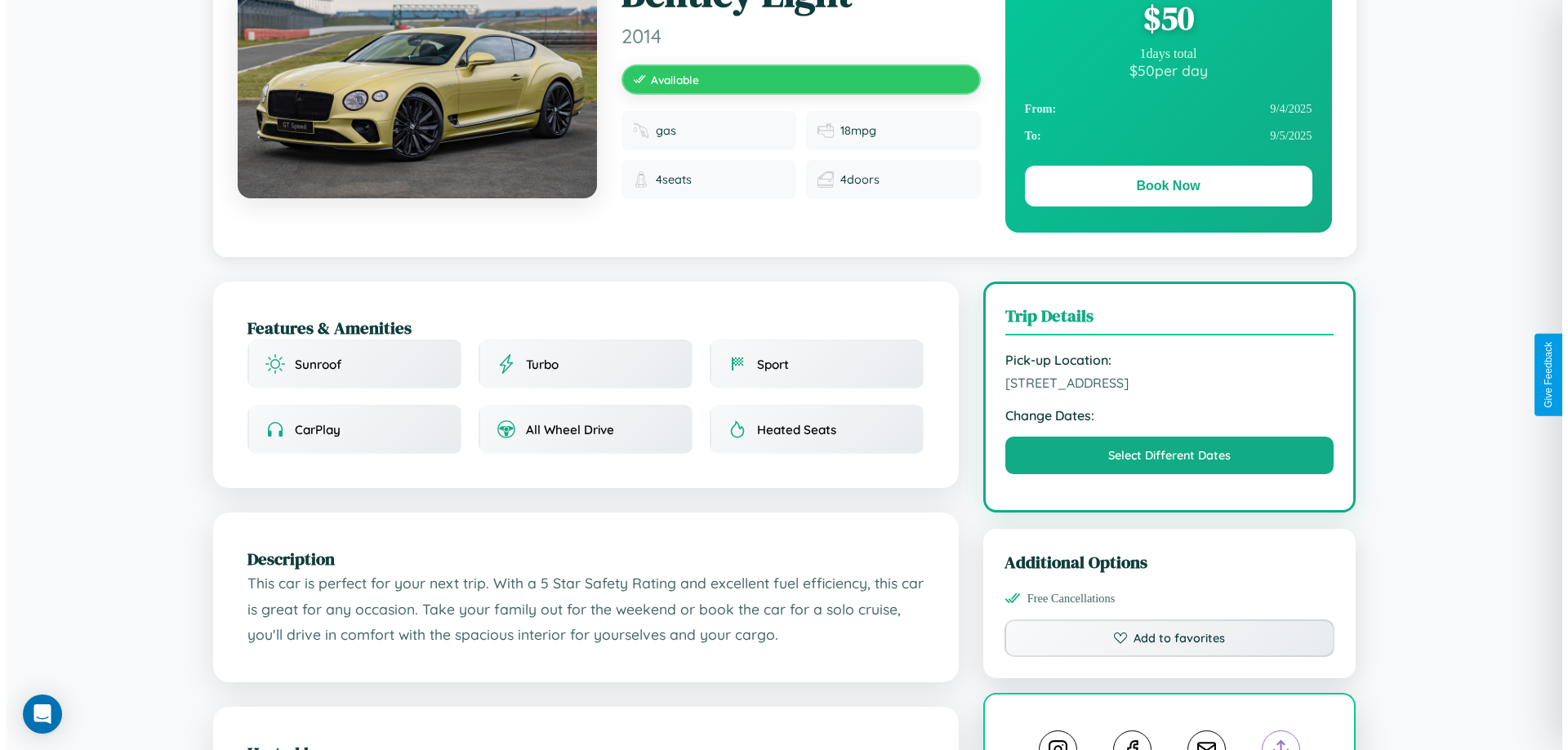
scroll to position [0, 0]
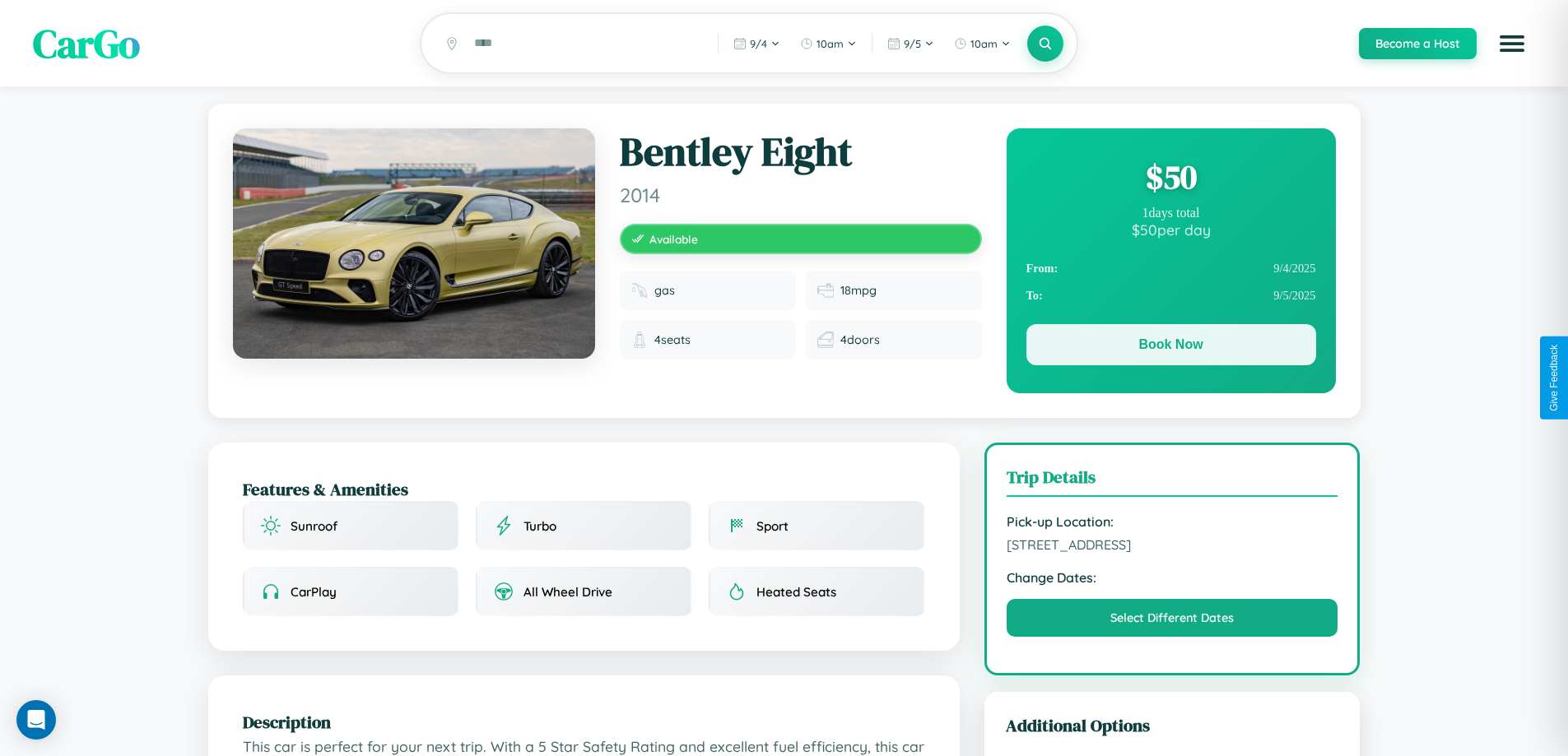
click at [1170, 347] on button "Book Now" at bounding box center [1171, 344] width 290 height 41
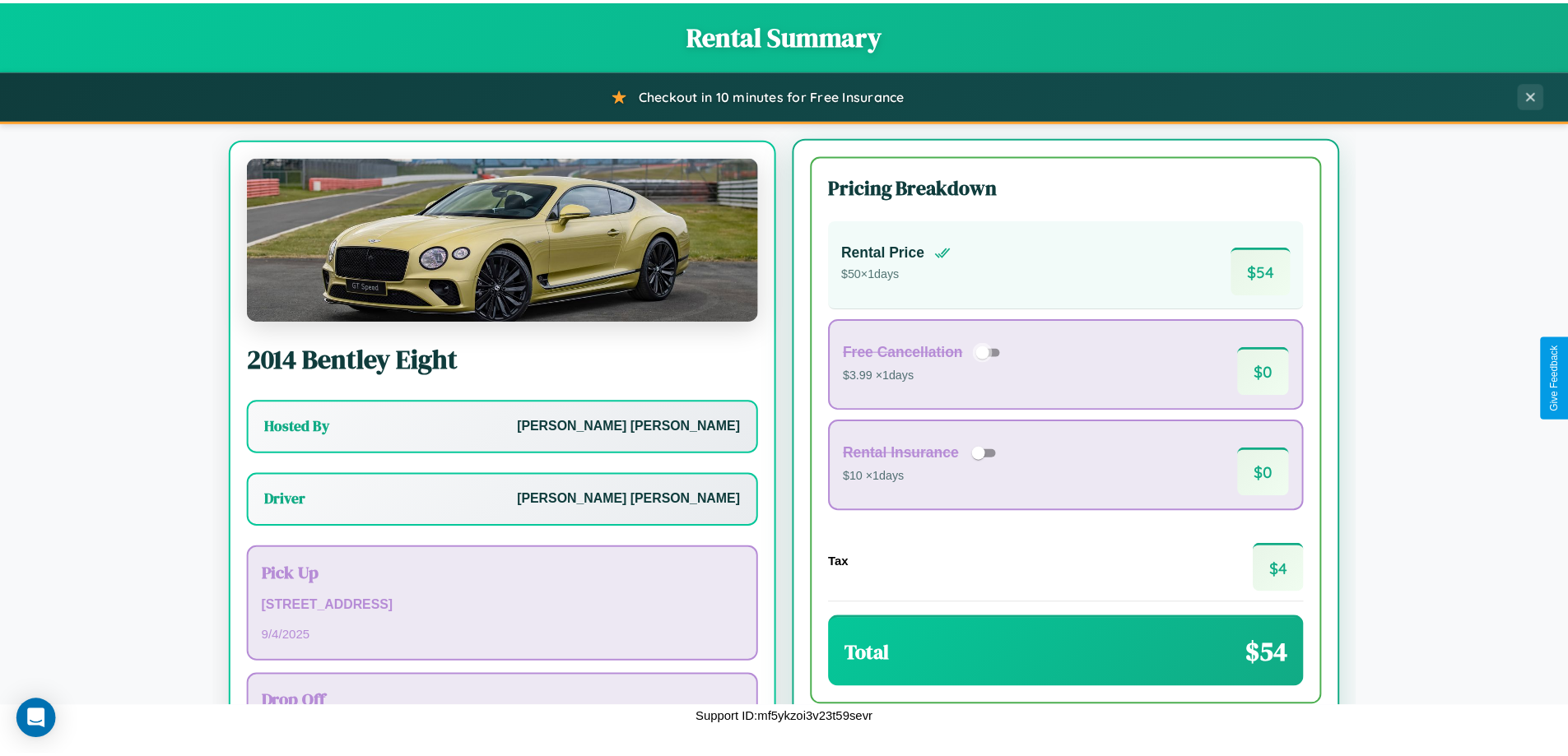
scroll to position [76, 0]
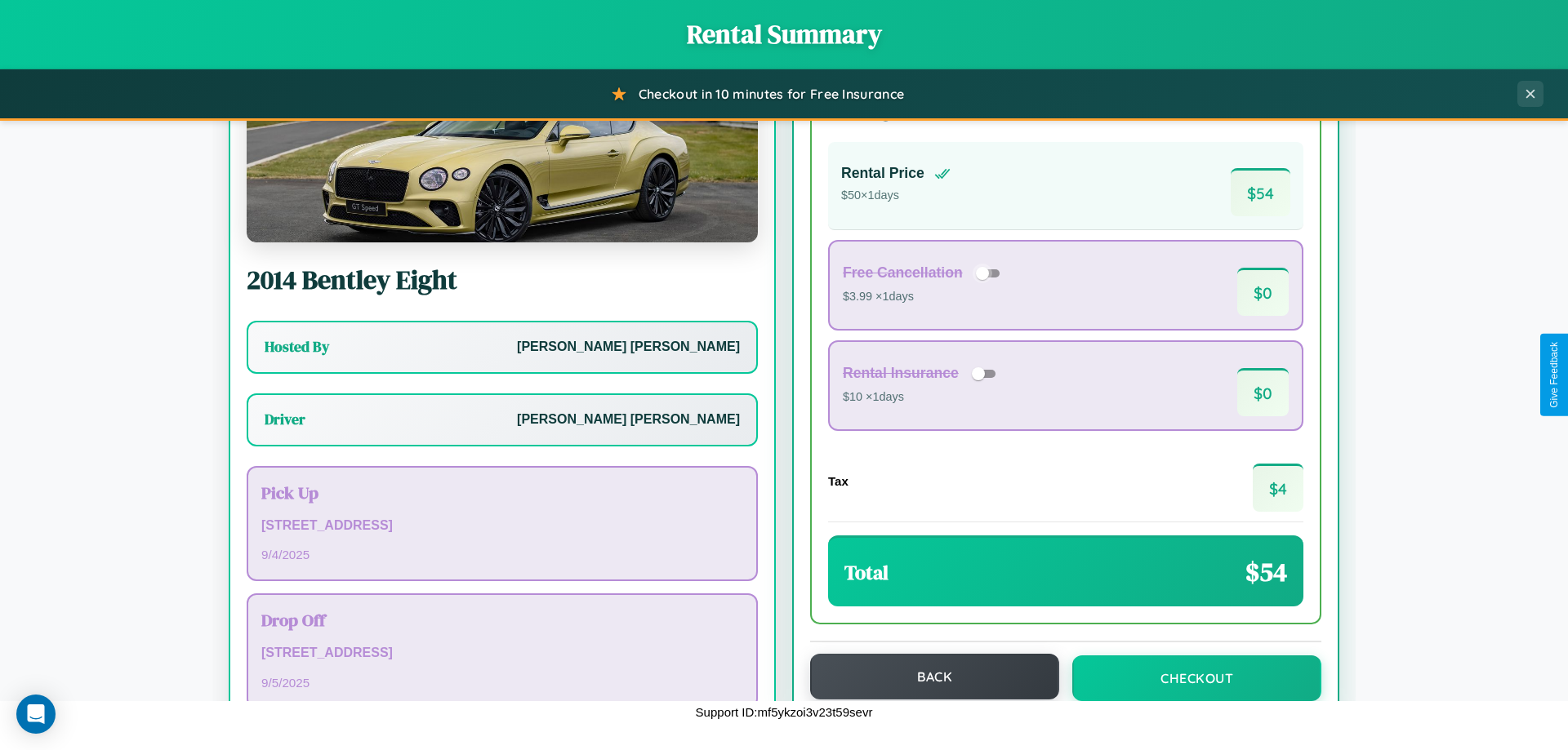
click at [927, 677] on button "Back" at bounding box center [935, 677] width 249 height 46
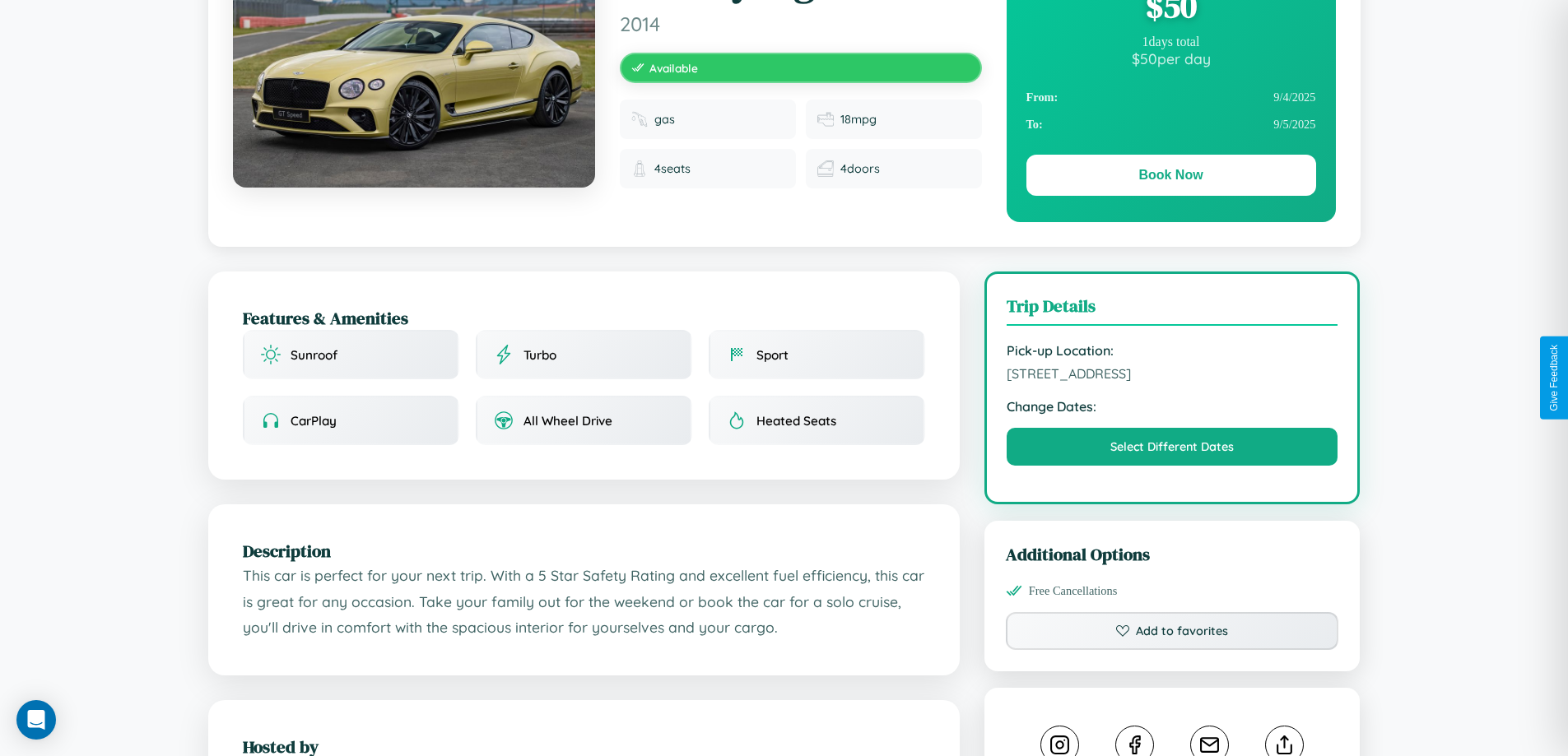
scroll to position [964, 0]
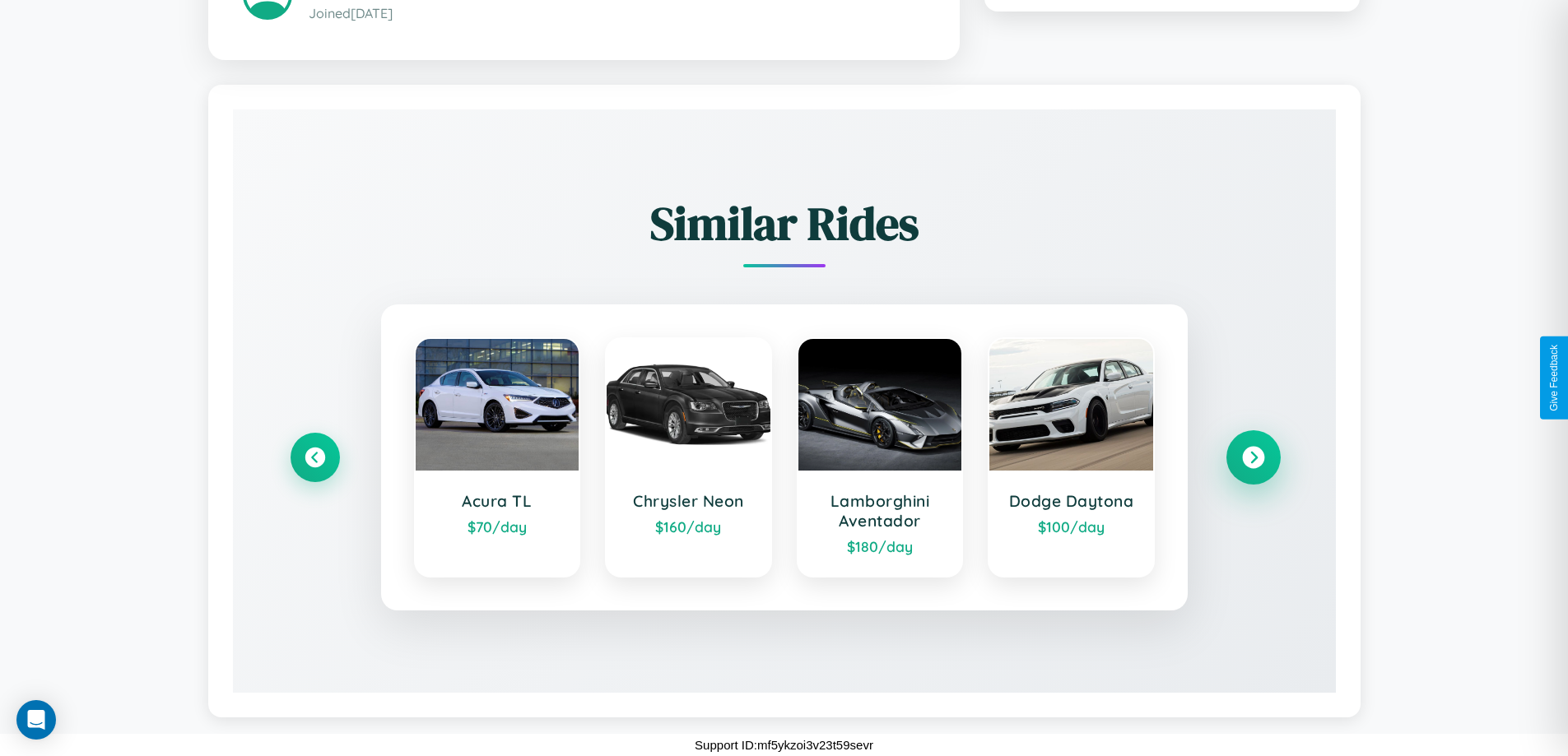
click at [1253, 456] on icon at bounding box center [1253, 456] width 22 height 22
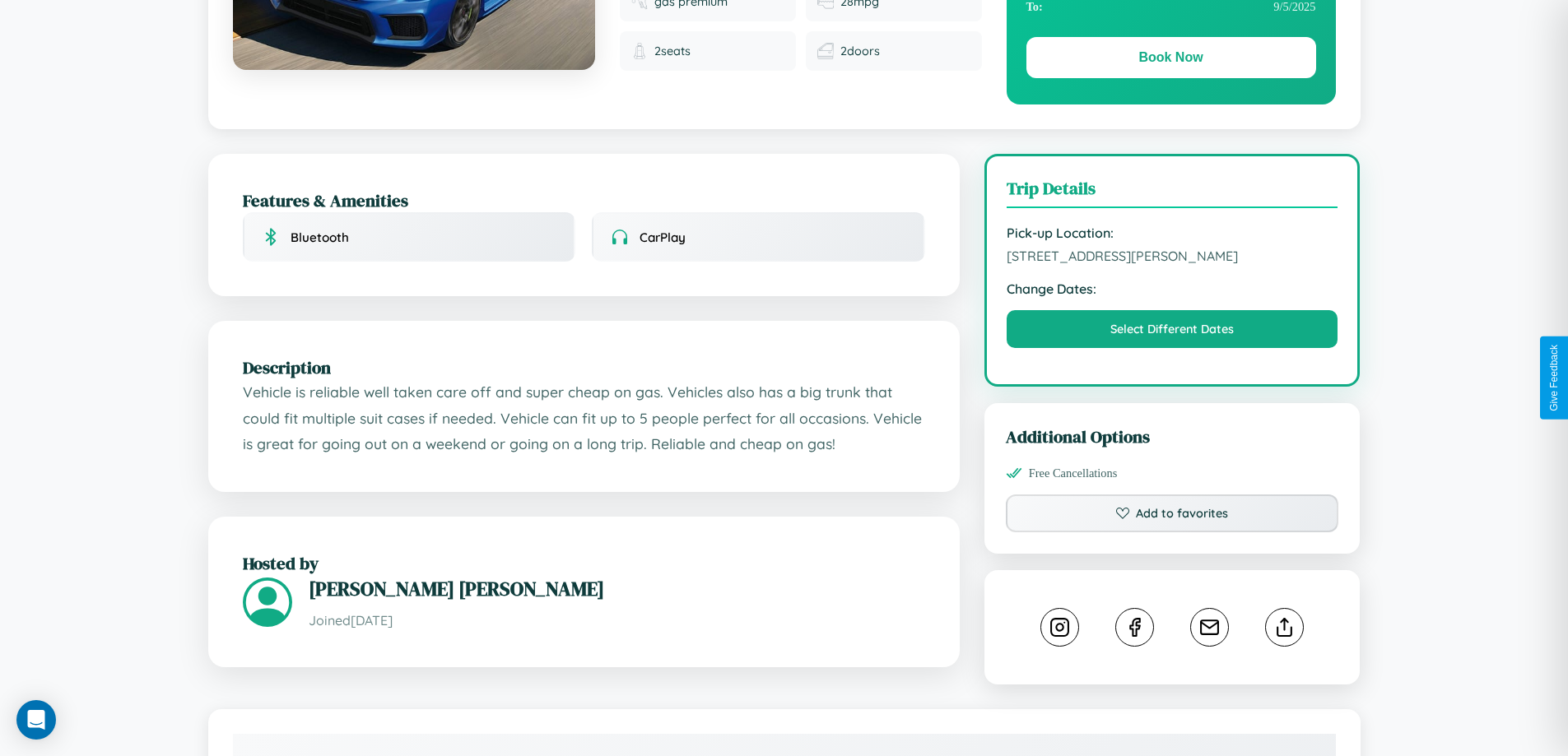
scroll to position [915, 0]
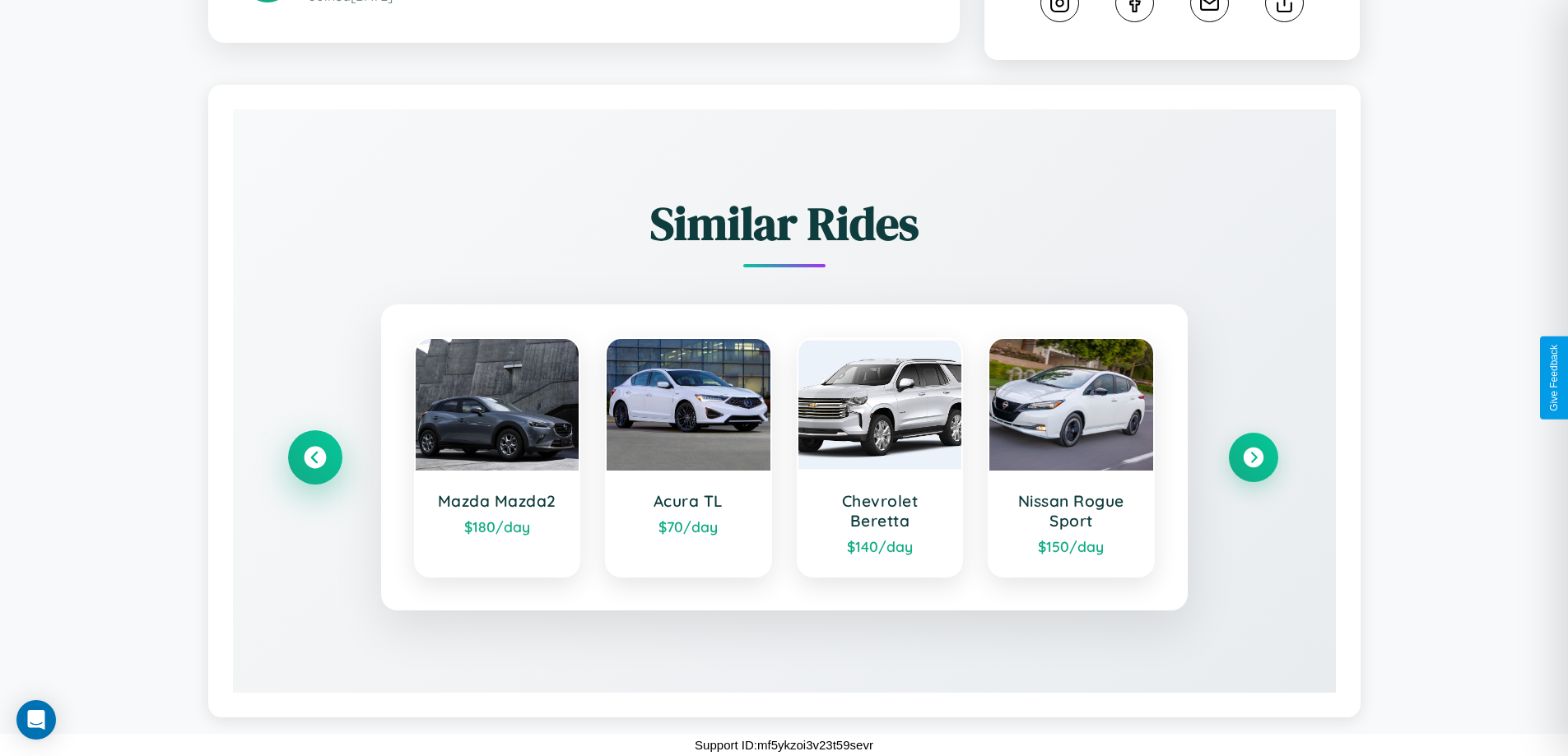
click at [314, 457] on icon at bounding box center [314, 457] width 22 height 22
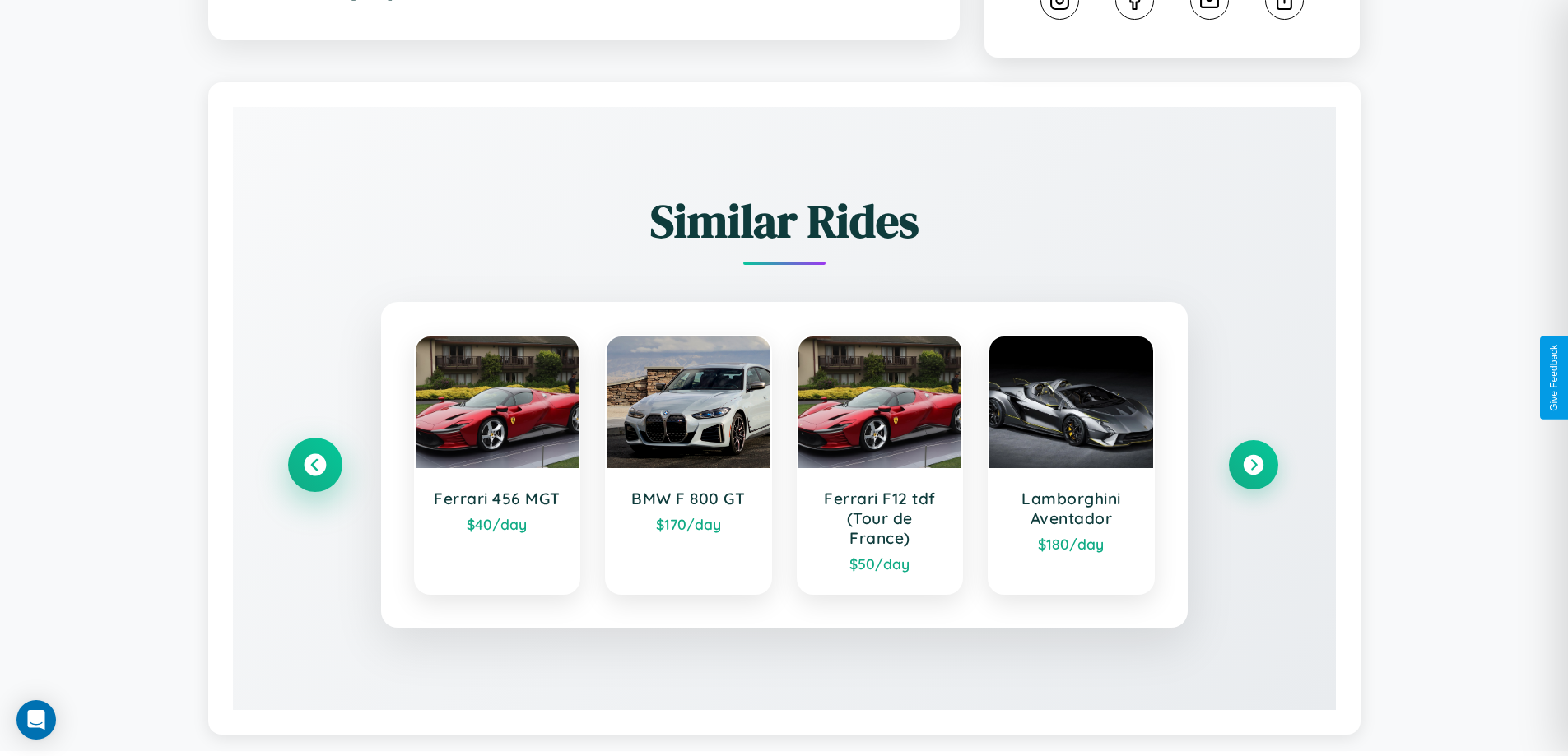
click at [314, 467] on icon at bounding box center [314, 465] width 22 height 22
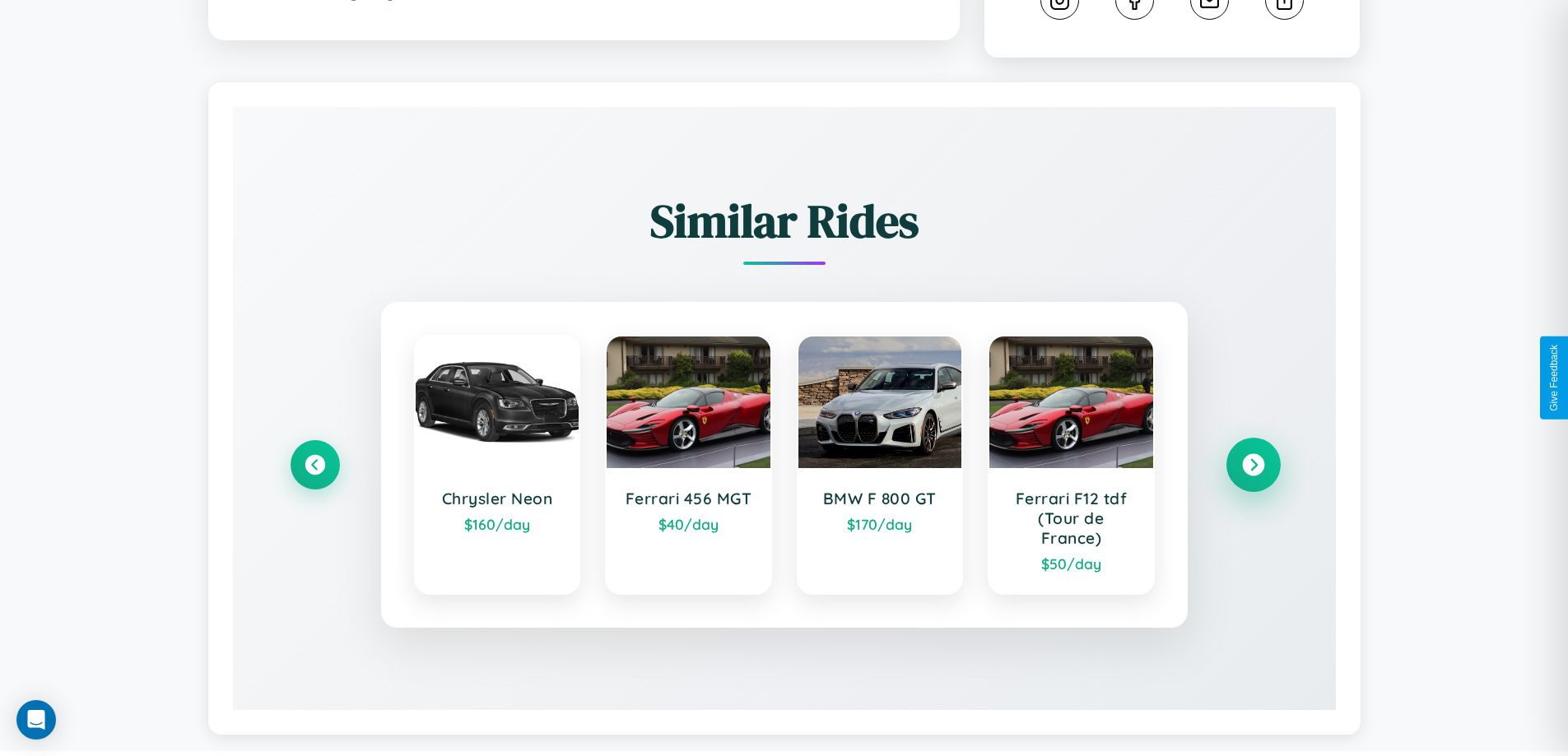
click at [1253, 467] on icon at bounding box center [1253, 465] width 22 height 22
